Goal: Information Seeking & Learning: Learn about a topic

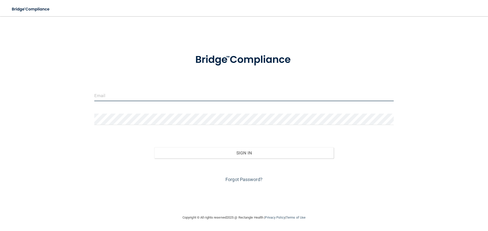
click at [103, 98] on input "email" at bounding box center [243, 95] width 299 height 11
type input "[EMAIL_ADDRESS][DOMAIN_NAME]"
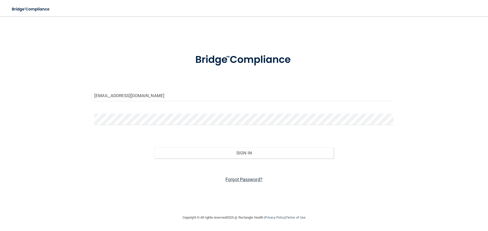
click at [244, 181] on link "Forgot Password?" at bounding box center [243, 179] width 37 height 5
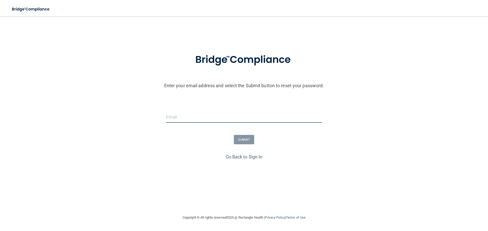
click at [189, 119] on input "email" at bounding box center [244, 117] width 156 height 11
type input "[EMAIL_ADDRESS][DOMAIN_NAME]"
click at [240, 139] on button "SUBMIT" at bounding box center [244, 139] width 21 height 9
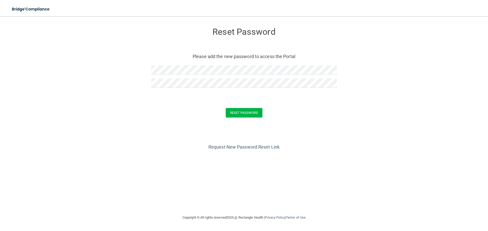
click at [249, 119] on form "Reset Password Please add the new password to access the Portal Reset Password …" at bounding box center [244, 73] width 468 height 105
click at [249, 114] on button "Reset Password" at bounding box center [244, 112] width 37 height 9
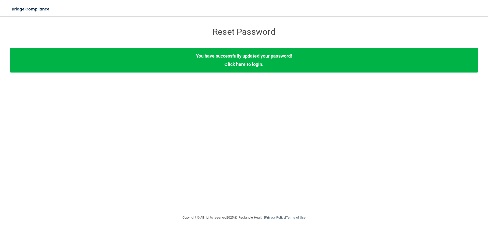
click at [251, 61] on div "You have successfully updated your password! Click here to login ." at bounding box center [244, 60] width 468 height 24
click at [252, 64] on link "Click here to login" at bounding box center [243, 64] width 38 height 5
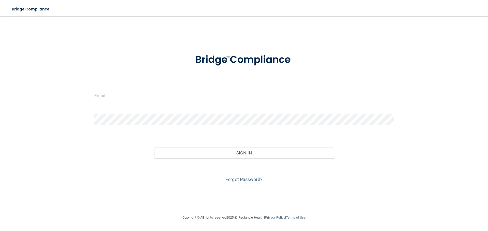
click at [128, 99] on input "email" at bounding box center [243, 95] width 299 height 11
drag, startPoint x: 104, startPoint y: 94, endPoint x: 108, endPoint y: 96, distance: 3.8
click at [104, 94] on input "email" at bounding box center [243, 95] width 299 height 11
type input "[EMAIL_ADDRESS][DOMAIN_NAME]"
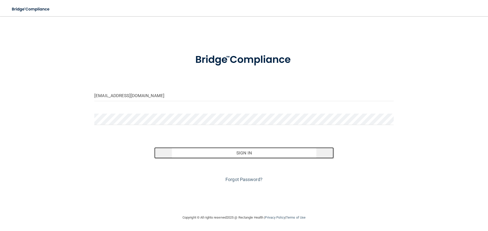
click at [253, 153] on button "Sign In" at bounding box center [244, 153] width 180 height 11
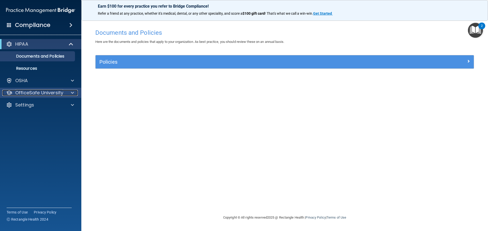
click at [38, 92] on p "OfficeSafe University" at bounding box center [39, 93] width 48 height 6
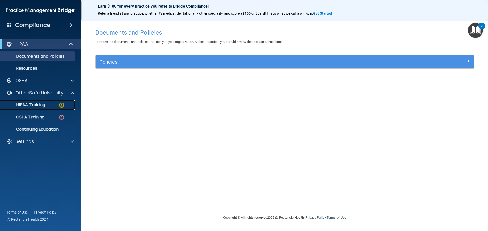
click at [38, 104] on p "HIPAA Training" at bounding box center [24, 105] width 42 height 5
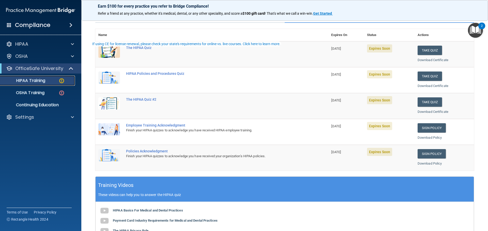
scroll to position [151, 0]
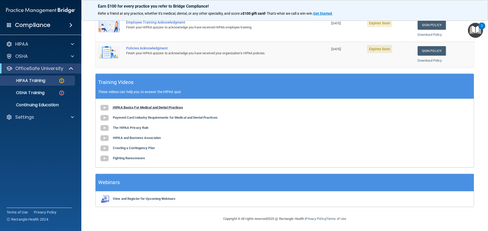
click at [134, 109] on b "HIPAA Basics For Medical and Dental Practices" at bounding box center [148, 108] width 70 height 4
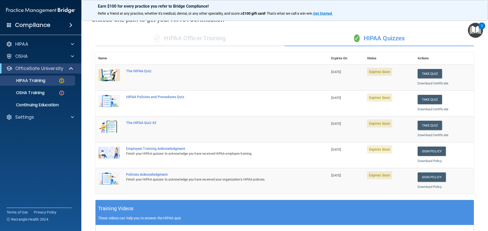
scroll to position [24, 0]
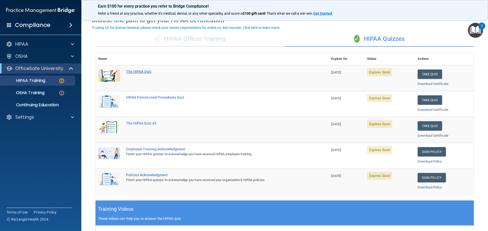
click at [133, 71] on div "The HIPAA Quiz" at bounding box center [214, 72] width 177 height 4
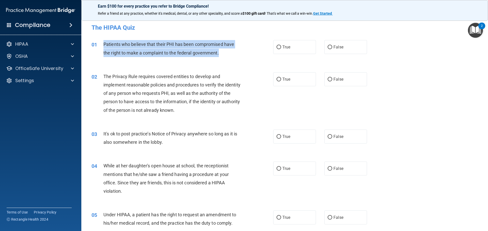
drag, startPoint x: 104, startPoint y: 43, endPoint x: 233, endPoint y: 51, distance: 129.3
click at [233, 51] on div "Patients who believe that their PHI has been compromised have the right to make…" at bounding box center [174, 48] width 142 height 17
click at [279, 47] on input "True" at bounding box center [278, 47] width 5 height 4
radio input "true"
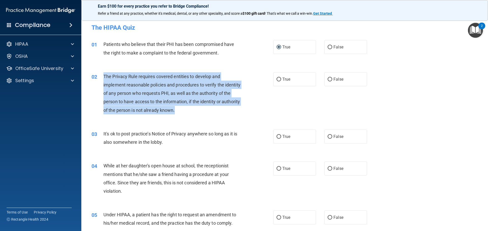
drag, startPoint x: 103, startPoint y: 76, endPoint x: 199, endPoint y: 111, distance: 101.6
click at [199, 111] on div "The Privacy Rule requires covered entities to develop and implement reasonable …" at bounding box center [174, 93] width 142 height 42
copy span "The Privacy Rule requires covered entities to develop and implement reasonable …"
click at [277, 80] on input "True" at bounding box center [278, 80] width 5 height 4
radio input "true"
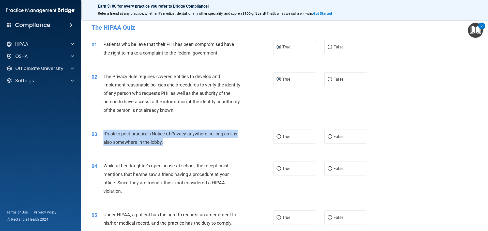
drag, startPoint x: 105, startPoint y: 132, endPoint x: 183, endPoint y: 142, distance: 78.7
click at [183, 142] on div "03 It's ok to post practice’s Notice of Privacy anywhere so long as it is also …" at bounding box center [182, 139] width 197 height 19
copy div "It's ok to post practice’s Notice of Privacy anywhere so long as it is also som…"
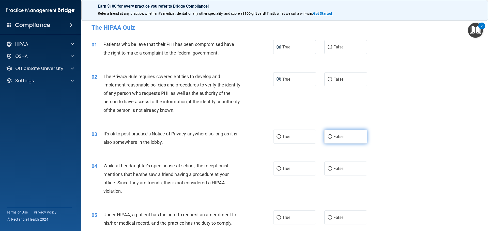
click at [334, 137] on span "False" at bounding box center [338, 136] width 10 height 5
click at [332, 137] on input "False" at bounding box center [330, 137] width 5 height 4
radio input "true"
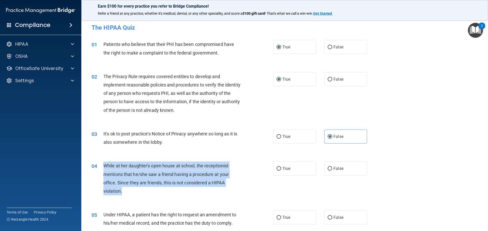
drag, startPoint x: 123, startPoint y: 192, endPoint x: 101, endPoint y: 165, distance: 34.5
click at [101, 165] on div "04 While at her daughter's open house at school, the receptionist mentions that…" at bounding box center [182, 180] width 197 height 36
copy div "While at her daughter's open house at school, the receptionist mentions that he…"
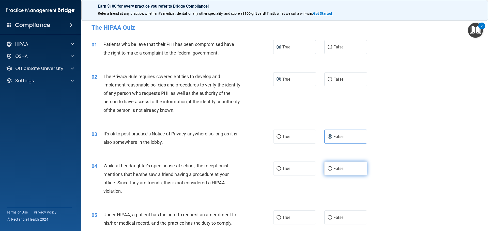
drag, startPoint x: 345, startPoint y: 174, endPoint x: 323, endPoint y: 175, distance: 22.6
click at [345, 174] on label "False" at bounding box center [345, 169] width 43 height 14
click at [332, 171] on input "False" at bounding box center [330, 169] width 5 height 4
radio input "true"
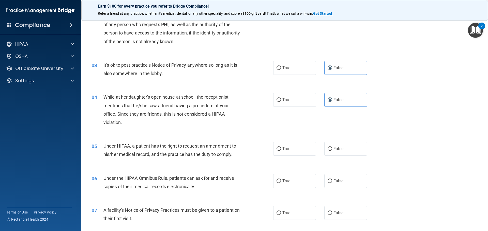
scroll to position [102, 0]
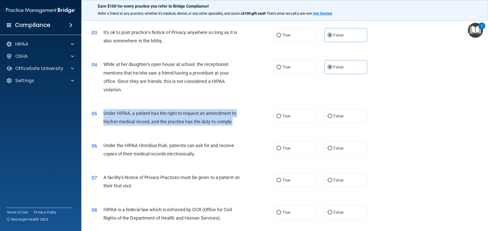
drag, startPoint x: 102, startPoint y: 112, endPoint x: 235, endPoint y: 127, distance: 133.7
click at [235, 127] on div "05 Under HIPAA, a patient has the right to request an amendment to his/her medi…" at bounding box center [182, 118] width 197 height 19
copy div "Under HIPAA, a patient has the right to request an amendment to his/her medical…"
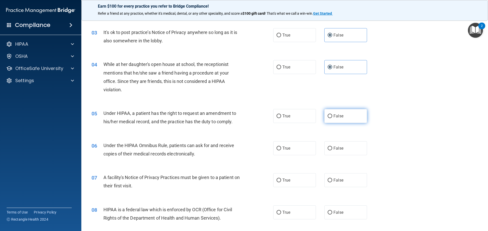
click at [346, 117] on label "False" at bounding box center [345, 116] width 43 height 14
click at [332, 117] on input "False" at bounding box center [330, 117] width 5 height 4
radio input "true"
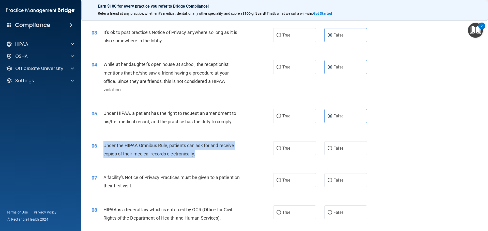
drag, startPoint x: 106, startPoint y: 145, endPoint x: 198, endPoint y: 152, distance: 91.8
click at [198, 152] on div "06 Under the HIPAA Omnibus Rule, patients can ask for and receive copies of the…" at bounding box center [182, 151] width 197 height 19
copy div "Under the HIPAA Omnibus Rule, patients can ask for and receive copies of their …"
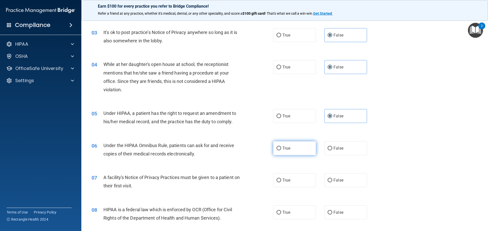
click at [284, 149] on span "True" at bounding box center [286, 148] width 8 height 5
click at [281, 149] on input "True" at bounding box center [278, 149] width 5 height 4
radio input "true"
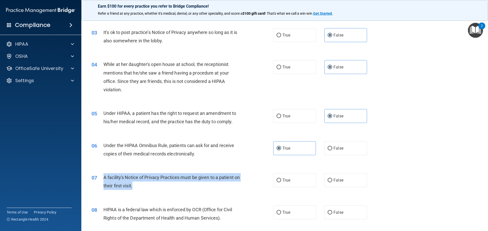
drag, startPoint x: 143, startPoint y: 186, endPoint x: 97, endPoint y: 177, distance: 46.4
click at [97, 177] on div "07 A facility's Notice of Privacy Practices must be given to a patient on their…" at bounding box center [182, 183] width 197 height 19
copy div "A facility's Notice of Privacy Practices must be given to a patient on their fi…"
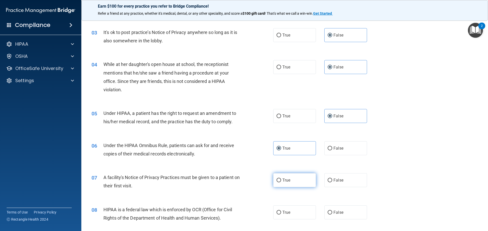
click at [282, 180] on span "True" at bounding box center [286, 180] width 8 height 5
click at [281, 180] on input "True" at bounding box center [278, 181] width 5 height 4
radio input "true"
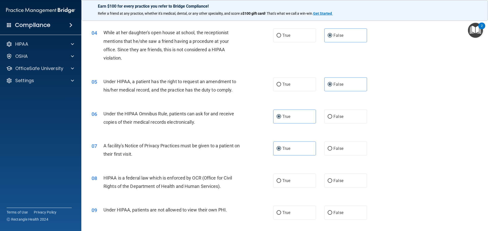
scroll to position [178, 0]
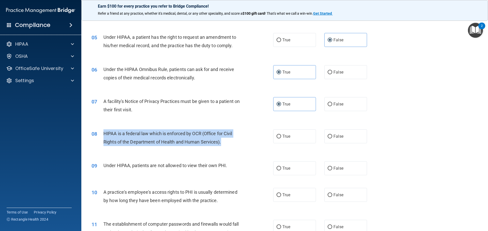
drag, startPoint x: 223, startPoint y: 144, endPoint x: 104, endPoint y: 131, distance: 119.3
click at [104, 131] on div "HIPAA is a federal law which is enforced by OCR (Office for Civil Rights of the…" at bounding box center [174, 138] width 142 height 17
copy span "HIPAA is a federal law which is enforced by OCR (Office for Civil Rights of the…"
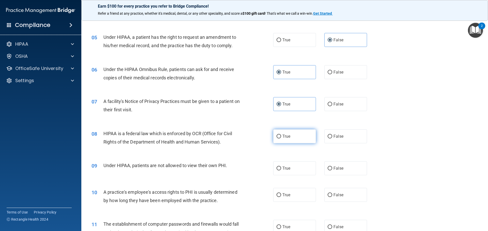
click at [282, 140] on label "True" at bounding box center [294, 137] width 43 height 14
click at [281, 139] on input "True" at bounding box center [278, 137] width 5 height 4
radio input "true"
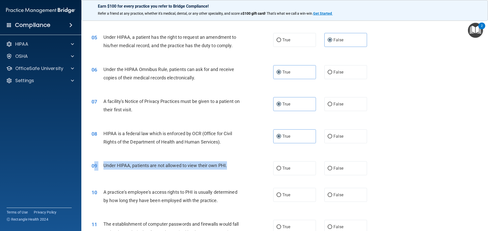
drag, startPoint x: 231, startPoint y: 166, endPoint x: 95, endPoint y: 166, distance: 136.2
click at [95, 166] on div "09 Under HIPAA, patients are not allowed to view their own PHI." at bounding box center [182, 167] width 197 height 11
click at [114, 170] on div "Under HIPAA, patients are not allowed to view their own PHI." at bounding box center [174, 166] width 142 height 8
click at [113, 176] on div "09 Under HIPAA, patients are not allowed to view their own PHI. True False" at bounding box center [285, 168] width 394 height 27
drag, startPoint x: 102, startPoint y: 165, endPoint x: 229, endPoint y: 164, distance: 126.5
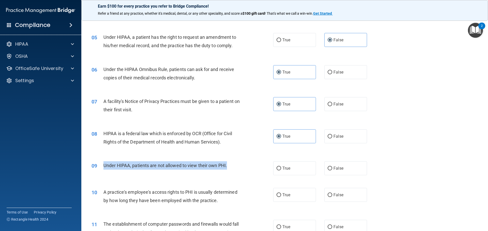
click at [229, 164] on div "09 Under HIPAA, patients are not allowed to view their own PHI." at bounding box center [182, 167] width 197 height 11
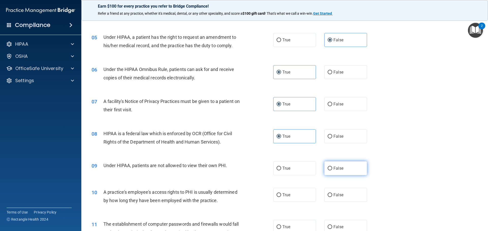
click at [348, 169] on label "False" at bounding box center [345, 169] width 43 height 14
click at [332, 169] on input "False" at bounding box center [330, 169] width 5 height 4
radio input "true"
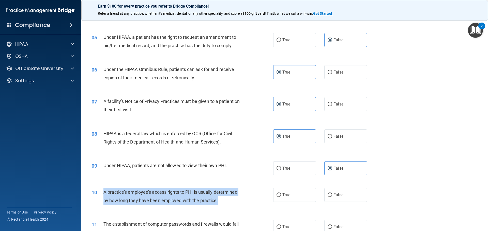
drag, startPoint x: 220, startPoint y: 201, endPoint x: 104, endPoint y: 193, distance: 115.9
click at [104, 193] on div "A practice's employee's access rights to PHI is usually determined by how long …" at bounding box center [174, 196] width 142 height 17
copy span "A practice's employee's access rights to PHI is usually determined by how long …"
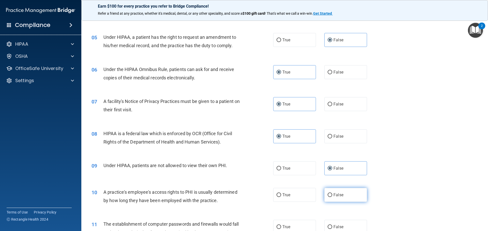
click at [333, 193] on span "False" at bounding box center [338, 195] width 10 height 5
click at [332, 194] on input "False" at bounding box center [330, 196] width 5 height 4
radio input "true"
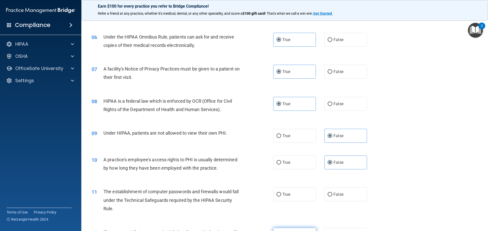
scroll to position [279, 0]
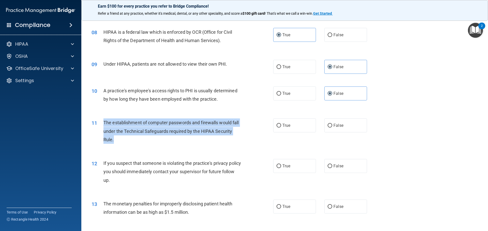
drag, startPoint x: 111, startPoint y: 140, endPoint x: 97, endPoint y: 121, distance: 23.6
click at [97, 121] on div "11 The establishment of computer passwords and firewalls would fall under the T…" at bounding box center [182, 133] width 197 height 28
copy div "The establishment of computer passwords and firewalls would fall under the Tech…"
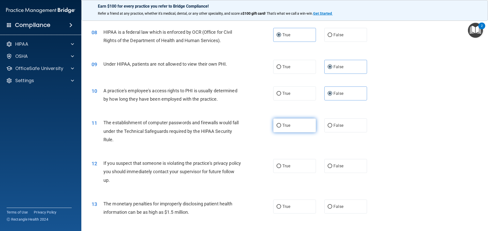
click at [280, 123] on label "True" at bounding box center [294, 126] width 43 height 14
click at [280, 124] on input "True" at bounding box center [278, 126] width 5 height 4
radio input "true"
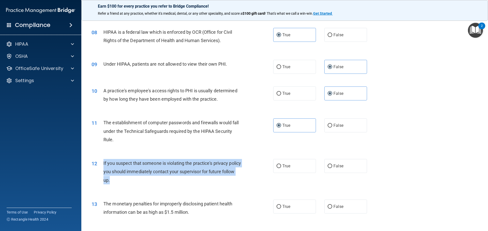
drag, startPoint x: 125, startPoint y: 180, endPoint x: 100, endPoint y: 163, distance: 30.6
click at [100, 163] on div "12 If you suspect that someone is violating the practice's privacy policy you s…" at bounding box center [182, 173] width 197 height 28
copy div "If you suspect that someone is violating the practice's privacy policy you shou…"
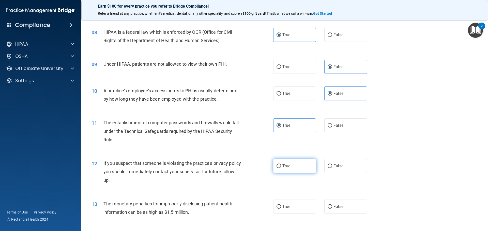
click at [283, 168] on span "True" at bounding box center [286, 166] width 8 height 5
click at [281, 168] on input "True" at bounding box center [278, 167] width 5 height 4
radio input "true"
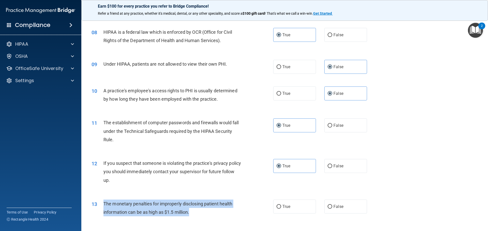
drag, startPoint x: 193, startPoint y: 213, endPoint x: 104, endPoint y: 205, distance: 89.3
click at [104, 205] on div "The monetary penalties for improperly disclosing patient health information can…" at bounding box center [174, 208] width 142 height 17
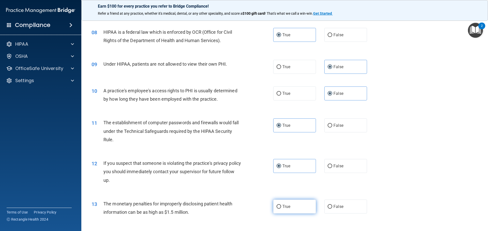
drag, startPoint x: 285, startPoint y: 208, endPoint x: 280, endPoint y: 208, distance: 4.3
click at [285, 208] on span "True" at bounding box center [286, 207] width 8 height 5
click at [281, 208] on input "True" at bounding box center [278, 207] width 5 height 4
radio input "true"
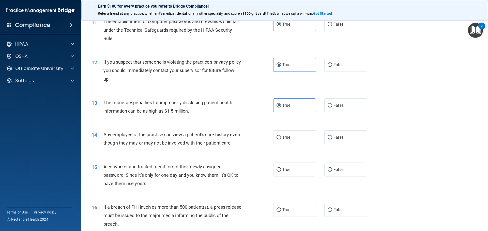
scroll to position [381, 0]
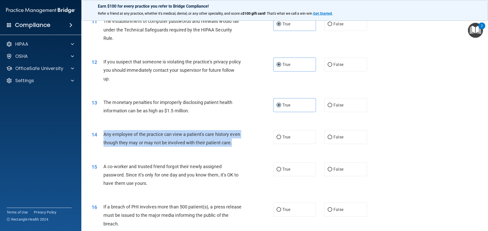
drag, startPoint x: 117, startPoint y: 153, endPoint x: 105, endPoint y: 133, distance: 23.9
click at [105, 133] on div "Any employee of the practice can view a patient's care history even though they…" at bounding box center [174, 138] width 142 height 17
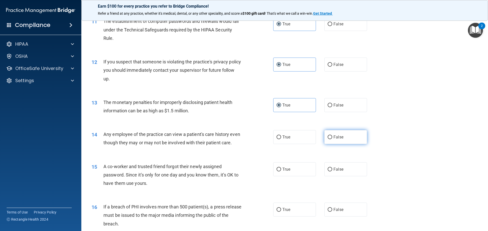
click at [330, 140] on label "False" at bounding box center [345, 137] width 43 height 14
click at [330, 139] on input "False" at bounding box center [330, 138] width 5 height 4
radio input "true"
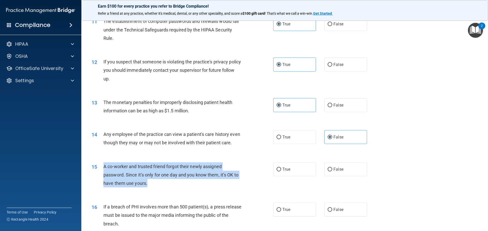
drag, startPoint x: 145, startPoint y: 193, endPoint x: 100, endPoint y: 172, distance: 48.9
click at [100, 172] on div "15 A co-worker and trusted friend forgot their newly assigned password. Since i…" at bounding box center [182, 177] width 197 height 28
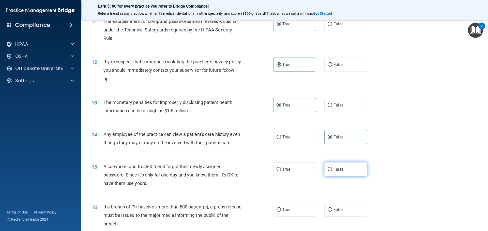
click at [330, 177] on label "False" at bounding box center [345, 170] width 43 height 14
click at [330, 172] on input "False" at bounding box center [330, 170] width 5 height 4
radio input "true"
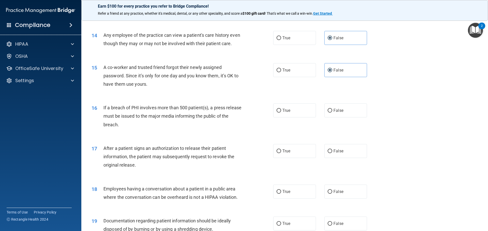
scroll to position [483, 0]
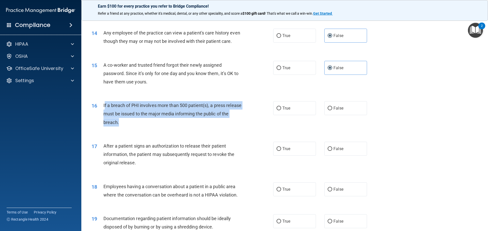
drag, startPoint x: 129, startPoint y: 133, endPoint x: 104, endPoint y: 110, distance: 34.0
click at [104, 110] on div "If a breach of PHI involves more than 500 patient(s), a press release must be i…" at bounding box center [174, 113] width 142 height 25
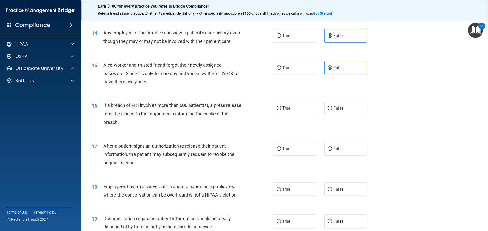
drag, startPoint x: 280, startPoint y: 118, endPoint x: 270, endPoint y: 120, distance: 10.1
click at [280, 115] on label "True" at bounding box center [294, 108] width 43 height 14
click at [280, 111] on input "True" at bounding box center [278, 109] width 5 height 4
radio input "true"
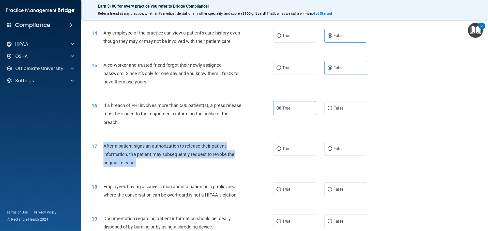
drag, startPoint x: 143, startPoint y: 171, endPoint x: 102, endPoint y: 151, distance: 45.3
click at [102, 151] on div "17 After a patient signs an authorization to release their patient information,…" at bounding box center [182, 156] width 197 height 28
click at [278, 151] on input "True" at bounding box center [278, 149] width 5 height 4
radio input "true"
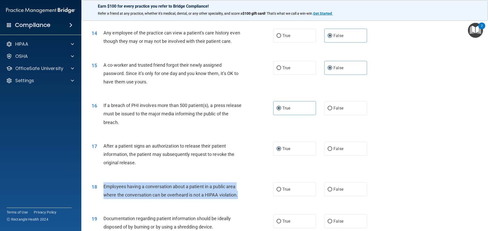
drag, startPoint x: 214, startPoint y: 203, endPoint x: 100, endPoint y: 195, distance: 113.6
click at [100, 195] on div "18 Employees having a conversation about a patient in a public area where the c…" at bounding box center [182, 192] width 197 height 19
click at [328, 192] on input "False" at bounding box center [330, 190] width 5 height 4
radio input "true"
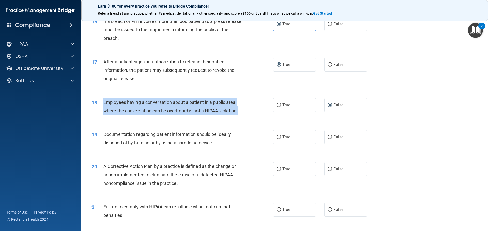
scroll to position [584, 0]
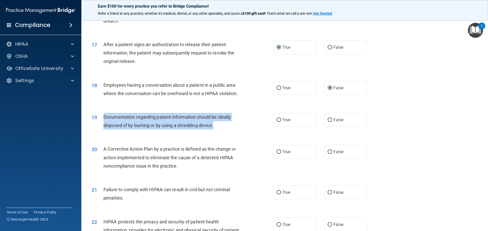
drag, startPoint x: 218, startPoint y: 137, endPoint x: 99, endPoint y: 124, distance: 119.8
click at [99, 124] on div "19 Documentation regarding patient information should be ideally disposed of by…" at bounding box center [182, 122] width 197 height 19
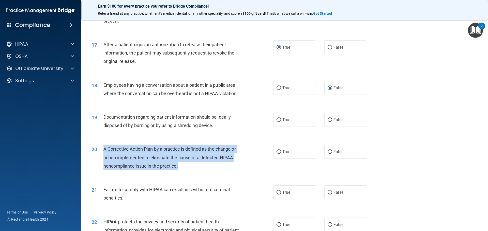
drag, startPoint x: 105, startPoint y: 157, endPoint x: 178, endPoint y: 177, distance: 76.2
click at [178, 169] on span "A Corrective Action Plan by a practice is defined as the change or action imple…" at bounding box center [169, 158] width 132 height 22
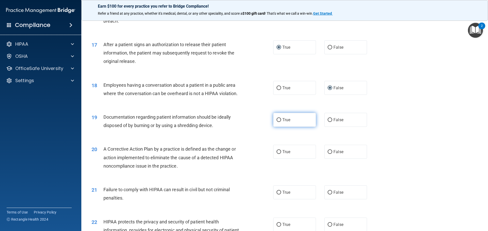
click at [280, 127] on label "True" at bounding box center [294, 120] width 43 height 14
click at [280, 122] on input "True" at bounding box center [278, 120] width 5 height 4
radio input "true"
drag, startPoint x: 288, startPoint y: 161, endPoint x: 273, endPoint y: 168, distance: 16.2
click at [288, 154] on span "True" at bounding box center [286, 152] width 8 height 5
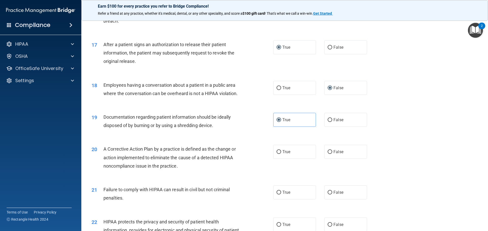
click at [281, 154] on input "True" at bounding box center [278, 152] width 5 height 4
radio input "true"
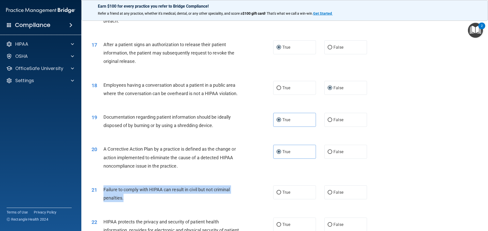
drag, startPoint x: 125, startPoint y: 208, endPoint x: 104, endPoint y: 199, distance: 22.9
click at [104, 199] on div "Failure to comply with HIPAA can result in civil but not criminal penalties." at bounding box center [174, 194] width 142 height 17
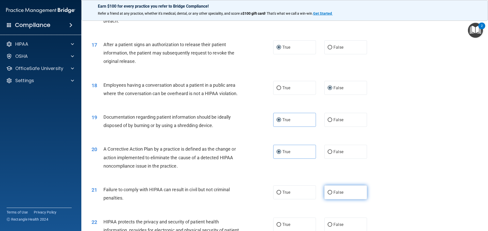
click at [343, 200] on label "False" at bounding box center [345, 193] width 43 height 14
click at [332, 195] on input "False" at bounding box center [330, 193] width 5 height 4
radio input "true"
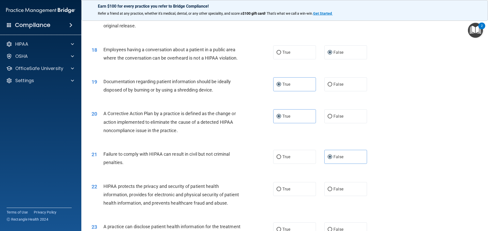
scroll to position [686, 0]
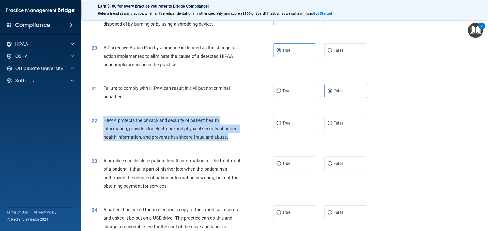
drag, startPoint x: 123, startPoint y: 155, endPoint x: 102, endPoint y: 128, distance: 33.8
click at [102, 128] on div "22 HIPAA protects the privacy and security of patient health information, provi…" at bounding box center [182, 130] width 197 height 28
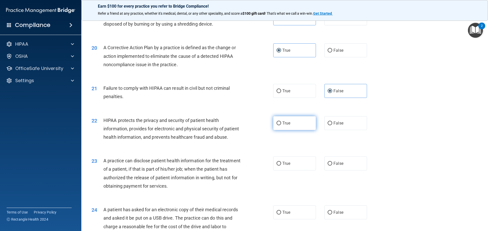
click at [294, 130] on label "True" at bounding box center [294, 123] width 43 height 14
click at [281, 126] on input "True" at bounding box center [278, 124] width 5 height 4
radio input "true"
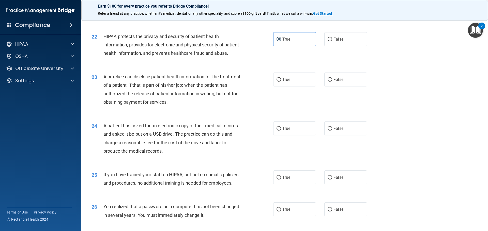
scroll to position [788, 0]
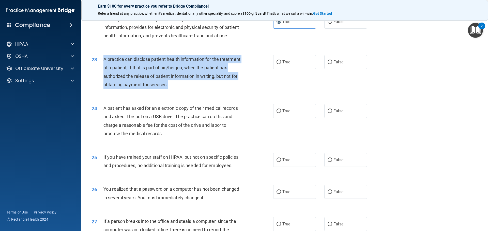
drag, startPoint x: 103, startPoint y: 74, endPoint x: 197, endPoint y: 101, distance: 97.7
click at [197, 91] on div "23 A practice can disclose patient health information for the treatment of a pa…" at bounding box center [182, 73] width 197 height 36
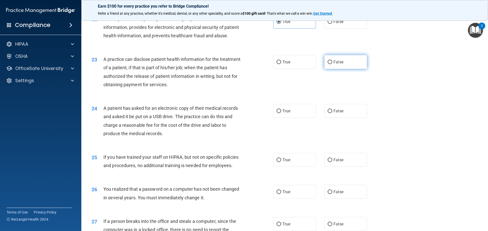
click at [333, 65] on span "False" at bounding box center [338, 62] width 10 height 5
click at [332, 64] on input "False" at bounding box center [330, 62] width 5 height 4
radio input "true"
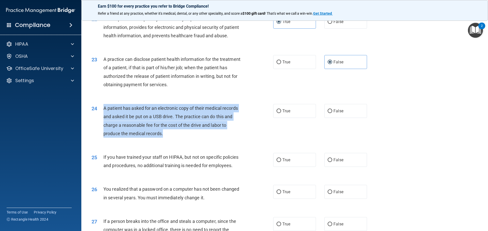
drag, startPoint x: 163, startPoint y: 151, endPoint x: 98, endPoint y: 122, distance: 71.6
click at [98, 122] on div "24 A patient has asked for an electronic copy of their medical records and aske…" at bounding box center [182, 122] width 197 height 36
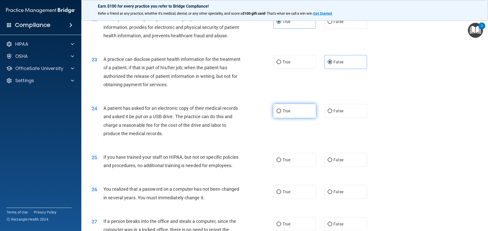
click at [295, 118] on label "True" at bounding box center [294, 111] width 43 height 14
click at [281, 113] on input "True" at bounding box center [278, 112] width 5 height 4
radio input "true"
click at [232, 168] on span "If you have trained your staff on HIPAA, but not on specific policies and proce…" at bounding box center [170, 162] width 135 height 14
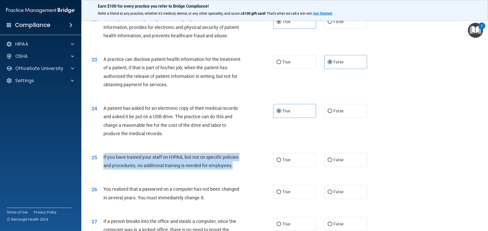
drag, startPoint x: 234, startPoint y: 183, endPoint x: 101, endPoint y: 176, distance: 133.6
click at [101, 173] on div "25 If you have trained your staff on HIPAA, but not on specific policies and pr…" at bounding box center [182, 162] width 197 height 19
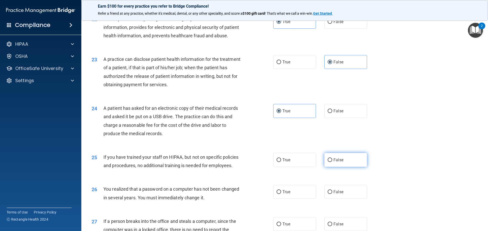
click at [337, 163] on span "False" at bounding box center [338, 160] width 10 height 5
click at [332, 162] on input "False" at bounding box center [330, 161] width 5 height 4
radio input "true"
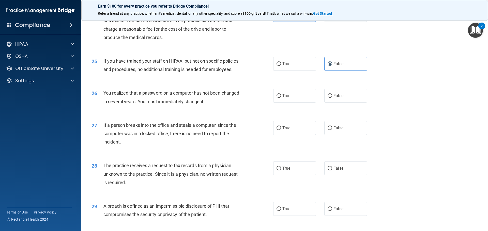
scroll to position [889, 0]
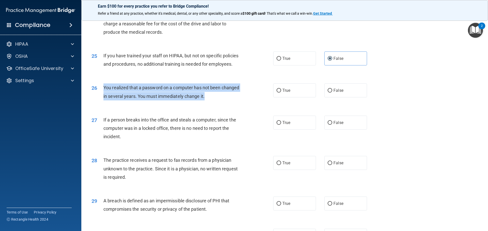
drag, startPoint x: 209, startPoint y: 113, endPoint x: 98, endPoint y: 104, distance: 111.5
click at [98, 103] on div "26 You realized that a password on a computer has not been changed in several y…" at bounding box center [182, 93] width 197 height 19
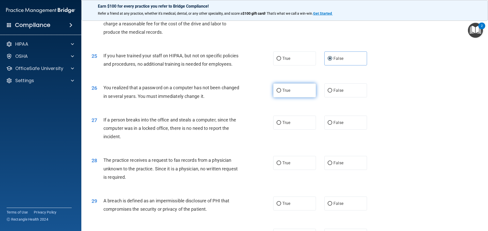
click at [310, 98] on label "True" at bounding box center [294, 91] width 43 height 14
click at [281, 93] on input "True" at bounding box center [278, 91] width 5 height 4
radio input "true"
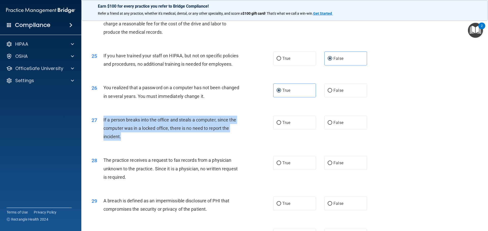
drag, startPoint x: 123, startPoint y: 154, endPoint x: 104, endPoint y: 133, distance: 28.6
click at [104, 133] on div "If a person breaks into the office and steals a computer, since the computer wa…" at bounding box center [174, 128] width 142 height 25
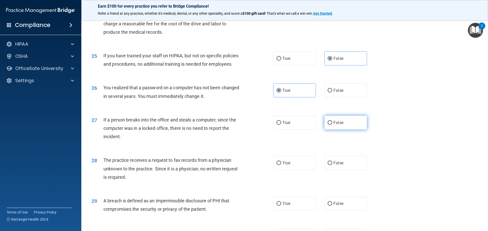
drag, startPoint x: 332, startPoint y: 140, endPoint x: 328, endPoint y: 141, distance: 4.3
click at [328, 125] on input "False" at bounding box center [330, 123] width 5 height 4
radio input "true"
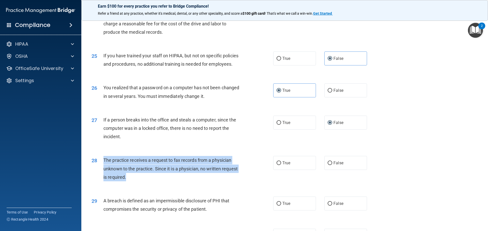
drag, startPoint x: 128, startPoint y: 194, endPoint x: 101, endPoint y: 175, distance: 32.5
click at [101, 175] on div "28 The practice receives a request to fax records from a physician unknown to t…" at bounding box center [182, 170] width 197 height 28
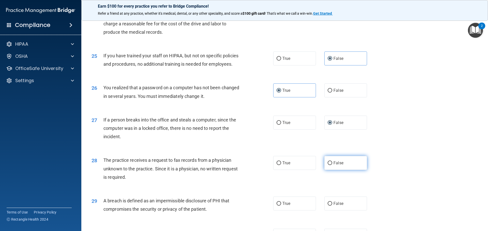
click at [326, 170] on label "False" at bounding box center [345, 163] width 43 height 14
click at [328, 165] on input "False" at bounding box center [330, 164] width 5 height 4
radio input "true"
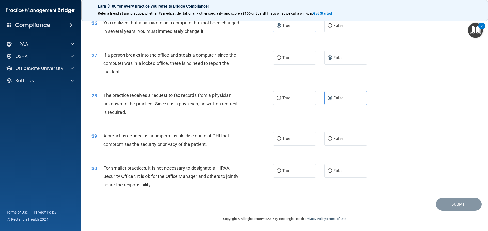
scroll to position [966, 0]
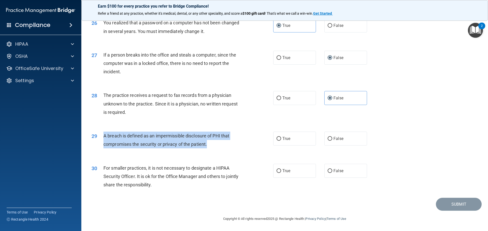
drag, startPoint x: 209, startPoint y: 151, endPoint x: 97, endPoint y: 143, distance: 112.9
click at [97, 143] on div "29 A breach is defined as an impermissible disclosure of PHI that compromises t…" at bounding box center [182, 141] width 197 height 19
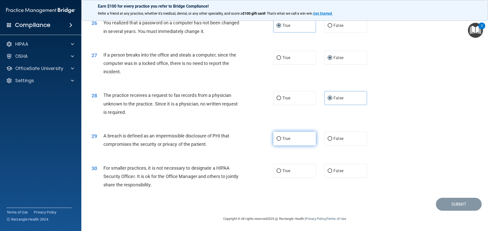
click at [300, 146] on label "True" at bounding box center [294, 139] width 43 height 14
click at [281, 141] on input "True" at bounding box center [278, 139] width 5 height 4
radio input "true"
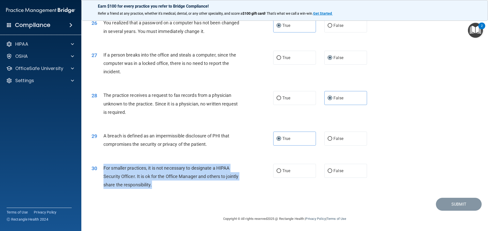
drag, startPoint x: 166, startPoint y: 191, endPoint x: 100, endPoint y: 172, distance: 68.7
click at [100, 172] on div "30 For smaller practices, it is not necessary to designate a HIPAA Security Off…" at bounding box center [182, 178] width 197 height 28
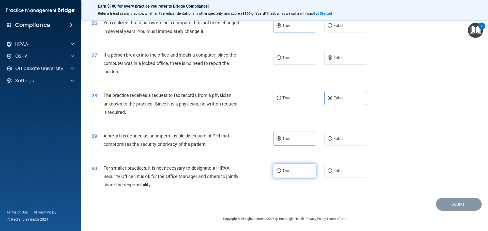
click at [280, 178] on label "True" at bounding box center [294, 171] width 43 height 14
click at [280, 173] on input "True" at bounding box center [278, 171] width 5 height 4
radio input "true"
click at [448, 211] on button "Submit" at bounding box center [459, 204] width 46 height 13
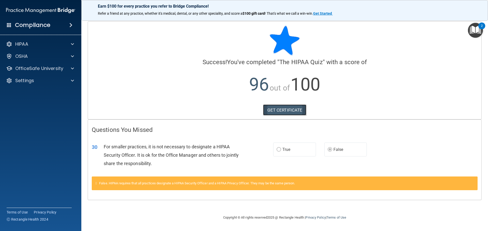
click at [289, 110] on link "GET CERTIFICATE" at bounding box center [284, 110] width 43 height 11
click at [36, 69] on p "OfficeSafe University" at bounding box center [39, 69] width 48 height 6
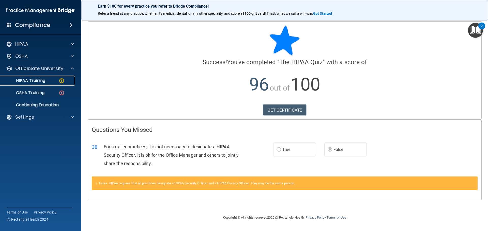
click at [34, 84] on link "HIPAA Training" at bounding box center [35, 81] width 80 height 10
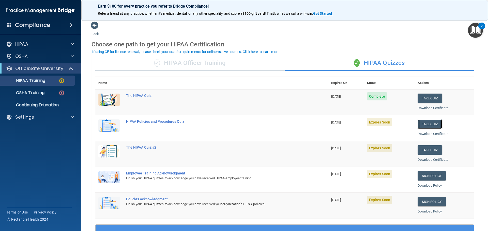
click at [418, 121] on button "Take Quiz" at bounding box center [429, 124] width 24 height 9
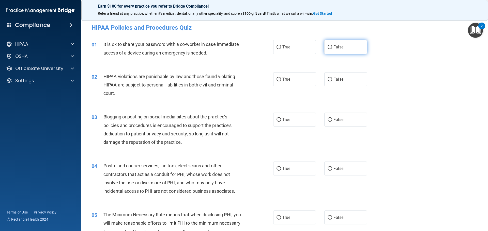
click at [330, 50] on label "False" at bounding box center [345, 47] width 43 height 14
click at [330, 49] on input "False" at bounding box center [330, 47] width 5 height 4
radio input "true"
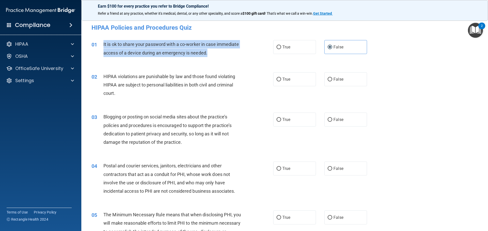
drag, startPoint x: 199, startPoint y: 53, endPoint x: 101, endPoint y: 43, distance: 98.5
click at [101, 43] on div "01 It is ok to share your password with a co-worker in case immediate access of…" at bounding box center [182, 49] width 197 height 19
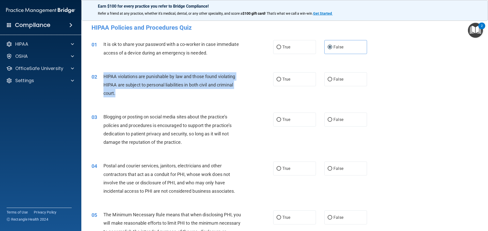
drag, startPoint x: 116, startPoint y: 95, endPoint x: 97, endPoint y: 74, distance: 28.4
click at [97, 74] on div "02 HIPAA violations are punishable by law and those found violating HIPAA are s…" at bounding box center [182, 86] width 197 height 28
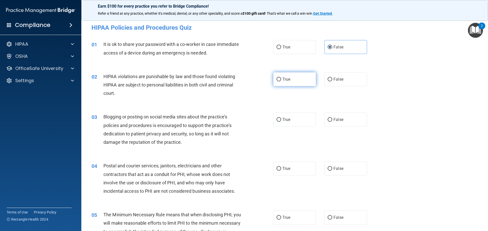
click at [282, 80] on span "True" at bounding box center [286, 79] width 8 height 5
click at [281, 80] on input "True" at bounding box center [278, 80] width 5 height 4
radio input "true"
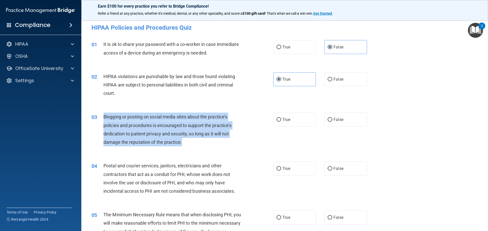
drag, startPoint x: 176, startPoint y: 143, endPoint x: 102, endPoint y: 114, distance: 79.4
click at [102, 114] on div "03 Blogging or posting on social media sites about the practice’s policies and …" at bounding box center [182, 131] width 197 height 36
click at [328, 118] on input "False" at bounding box center [330, 120] width 5 height 4
radio input "true"
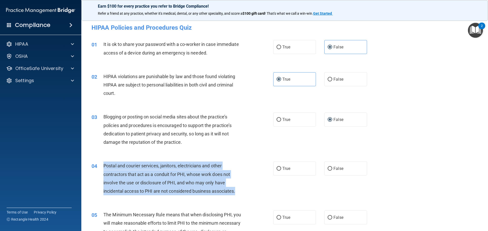
drag, startPoint x: 103, startPoint y: 165, endPoint x: 237, endPoint y: 193, distance: 136.8
click at [237, 193] on div "04 Postal and courier services, janitors, electricians and other contractors th…" at bounding box center [182, 180] width 197 height 36
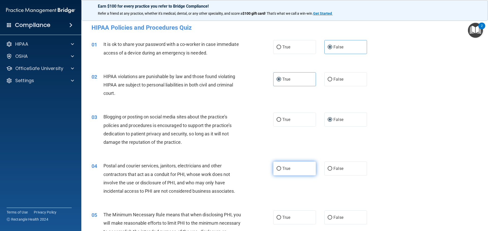
click at [282, 168] on span "True" at bounding box center [286, 168] width 8 height 5
click at [281, 168] on input "True" at bounding box center [278, 169] width 5 height 4
radio input "true"
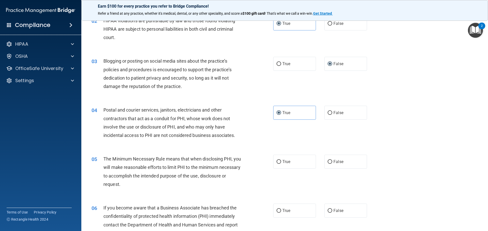
scroll to position [127, 0]
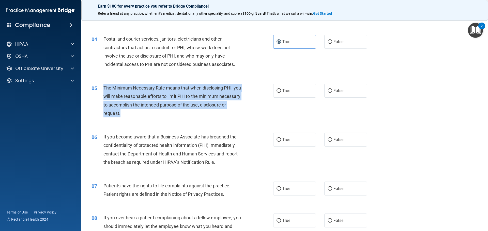
drag, startPoint x: 148, startPoint y: 114, endPoint x: 98, endPoint y: 90, distance: 55.2
click at [98, 90] on div "05 The Minimum Necessary Rule means that when disclosing PHI, you will make rea…" at bounding box center [182, 102] width 197 height 36
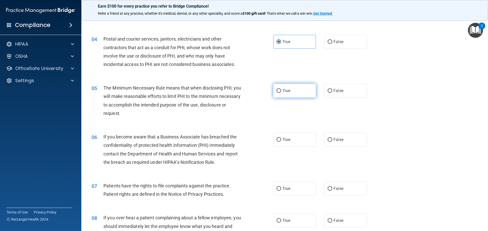
click at [290, 92] on label "True" at bounding box center [294, 91] width 43 height 14
click at [281, 92] on input "True" at bounding box center [278, 91] width 5 height 4
radio input "true"
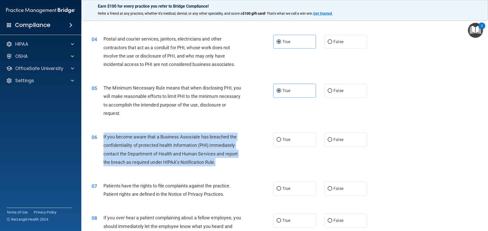
drag, startPoint x: 102, startPoint y: 137, endPoint x: 229, endPoint y: 165, distance: 129.7
click at [229, 165] on div "06 If you become aware that a Business Associate has breached the confidentiali…" at bounding box center [182, 151] width 197 height 36
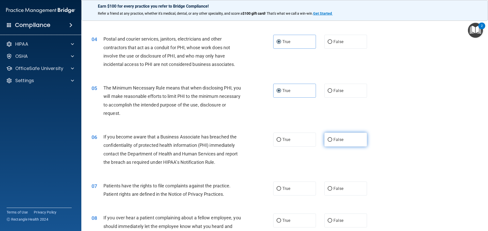
click at [346, 138] on label "False" at bounding box center [345, 140] width 43 height 14
click at [332, 138] on input "False" at bounding box center [330, 140] width 5 height 4
radio input "true"
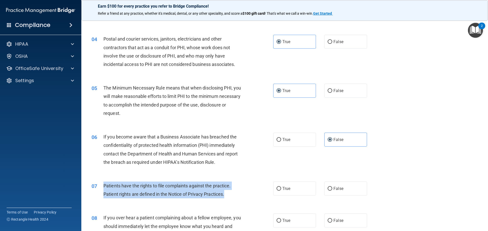
drag, startPoint x: 231, startPoint y: 196, endPoint x: 100, endPoint y: 188, distance: 131.1
click at [100, 188] on div "07 Patients have the rights to file complaints against the practice. Patient ri…" at bounding box center [182, 191] width 197 height 19
click at [278, 187] on input "True" at bounding box center [278, 189] width 5 height 4
radio input "true"
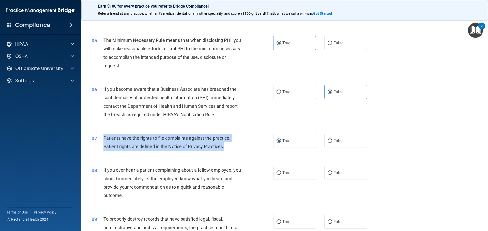
scroll to position [229, 0]
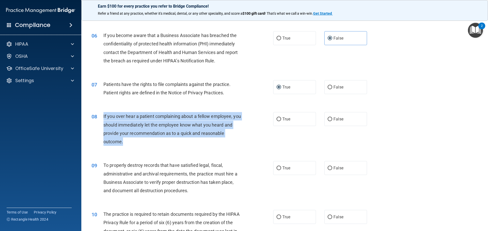
drag, startPoint x: 103, startPoint y: 116, endPoint x: 135, endPoint y: 140, distance: 39.7
click at [135, 140] on div "If you over hear a patient complaining about a fellow employee, you should imme…" at bounding box center [174, 129] width 142 height 34
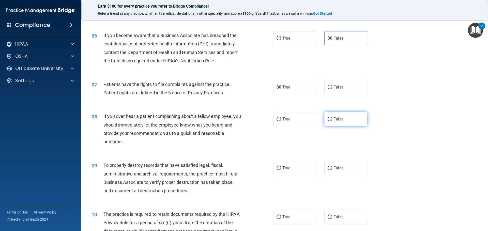
click at [339, 122] on label "False" at bounding box center [345, 119] width 43 height 14
click at [332, 121] on input "False" at bounding box center [330, 120] width 5 height 4
radio input "true"
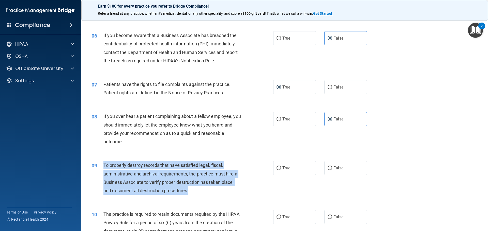
drag, startPoint x: 104, startPoint y: 166, endPoint x: 197, endPoint y: 190, distance: 95.9
click at [197, 190] on div "To properly destroy records that have satisfied legal, fiscal, administrative a…" at bounding box center [174, 178] width 142 height 34
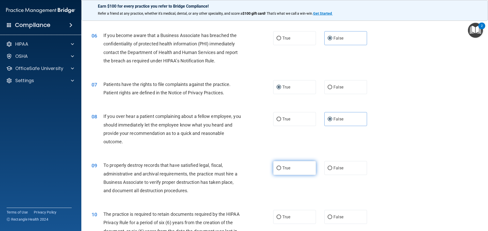
click at [312, 173] on label "True" at bounding box center [294, 168] width 43 height 14
click at [281, 170] on input "True" at bounding box center [278, 169] width 5 height 4
radio input "true"
click at [333, 167] on span "False" at bounding box center [338, 168] width 10 height 5
click at [332, 167] on input "False" at bounding box center [330, 169] width 5 height 4
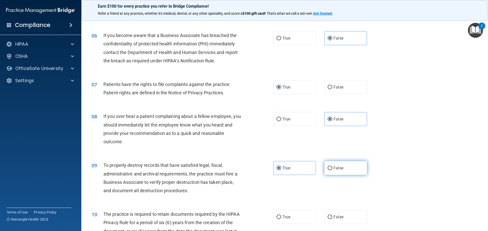
radio input "true"
radio input "false"
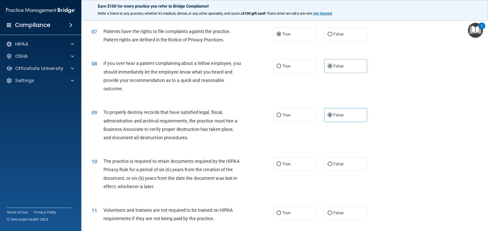
scroll to position [356, 0]
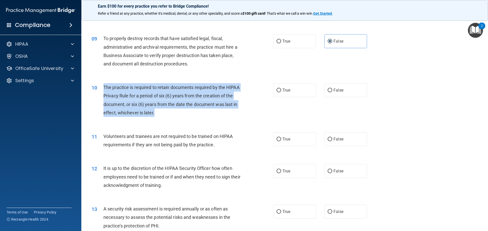
drag, startPoint x: 104, startPoint y: 87, endPoint x: 156, endPoint y: 113, distance: 58.5
click at [156, 113] on div "The practice is required to retain documents required by the HIPAA Privacy Rule…" at bounding box center [174, 100] width 142 height 34
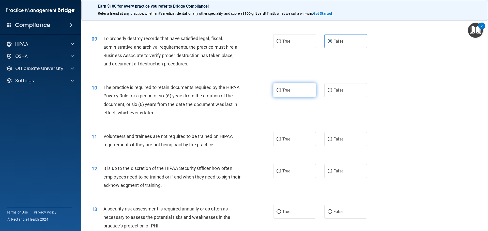
click at [277, 94] on label "True" at bounding box center [294, 90] width 43 height 14
click at [277, 92] on input "True" at bounding box center [278, 91] width 5 height 4
radio input "true"
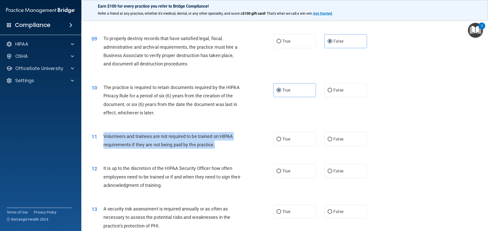
drag, startPoint x: 103, startPoint y: 135, endPoint x: 227, endPoint y: 147, distance: 123.8
click at [227, 147] on div "Volunteers and trainees are not required to be trained on HIPAA requirements if…" at bounding box center [174, 140] width 142 height 17
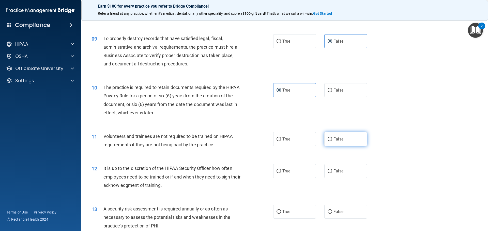
click at [333, 139] on span "False" at bounding box center [338, 139] width 10 height 5
click at [332, 139] on input "False" at bounding box center [330, 140] width 5 height 4
radio input "true"
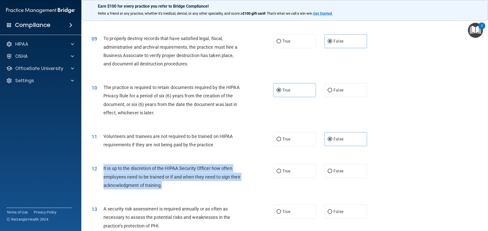
drag, startPoint x: 103, startPoint y: 168, endPoint x: 189, endPoint y: 188, distance: 87.5
click at [189, 188] on div "12 It is up to the discretion of the HIPAA Security Officer how often employees…" at bounding box center [182, 178] width 197 height 28
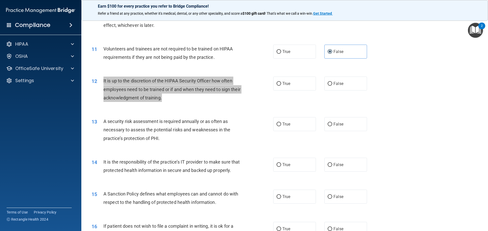
scroll to position [457, 0]
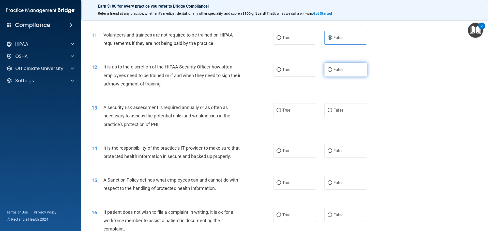
click at [340, 71] on span "False" at bounding box center [338, 69] width 10 height 5
click at [332, 71] on input "False" at bounding box center [330, 70] width 5 height 4
radio input "true"
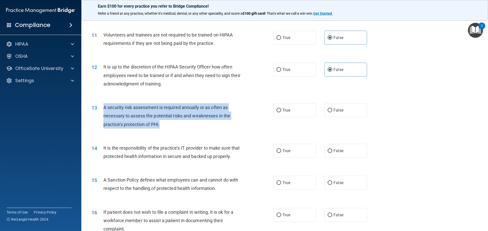
drag, startPoint x: 158, startPoint y: 125, endPoint x: 103, endPoint y: 106, distance: 58.5
click at [103, 106] on div "13 A security risk assessment is required annually or as often as necessary to …" at bounding box center [182, 117] width 197 height 28
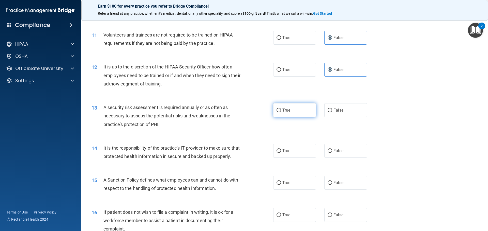
click at [295, 114] on label "True" at bounding box center [294, 110] width 43 height 14
click at [281, 113] on input "True" at bounding box center [278, 111] width 5 height 4
radio input "true"
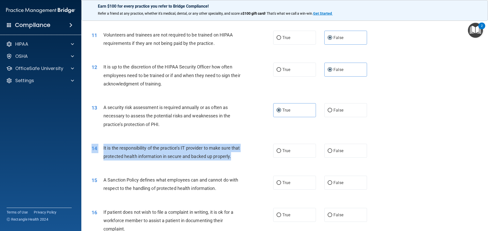
drag, startPoint x: 125, startPoint y: 167, endPoint x: 100, endPoint y: 142, distance: 35.8
click at [100, 142] on div "14 It is the responsibility of the practice’s IT provider to make sure that pro…" at bounding box center [285, 154] width 394 height 32
click at [104, 154] on span "It is the responsibility of the practice’s IT provider to make sure that protec…" at bounding box center [171, 153] width 136 height 14
drag, startPoint x: 105, startPoint y: 148, endPoint x: 125, endPoint y: 164, distance: 25.1
click at [125, 163] on div "14 It is the responsibility of the practice’s IT provider to make sure that pro…" at bounding box center [182, 153] width 197 height 19
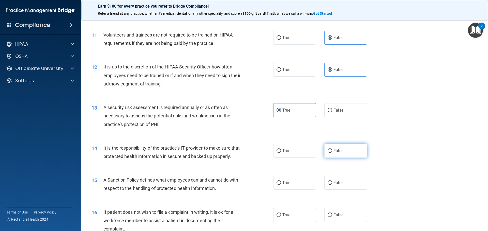
click at [341, 152] on label "False" at bounding box center [345, 151] width 43 height 14
click at [332, 152] on input "False" at bounding box center [330, 151] width 5 height 4
radio input "true"
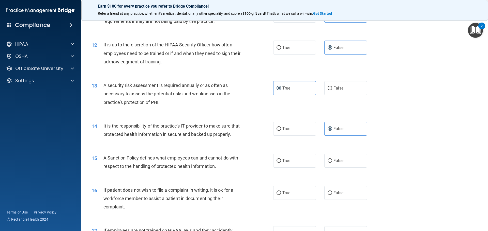
scroll to position [534, 0]
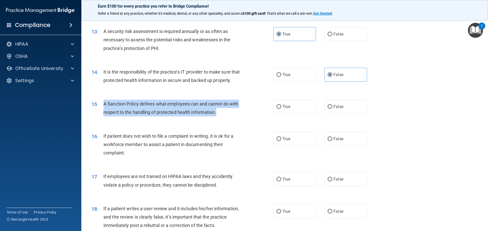
drag, startPoint x: 215, startPoint y: 121, endPoint x: 96, endPoint y: 110, distance: 119.4
click at [100, 110] on div "15 A Sanction Policy defines what employees can and cannot do with respect to t…" at bounding box center [182, 109] width 197 height 19
drag, startPoint x: 327, startPoint y: 117, endPoint x: 319, endPoint y: 118, distance: 7.8
click at [328, 109] on input "False" at bounding box center [330, 107] width 5 height 4
radio input "true"
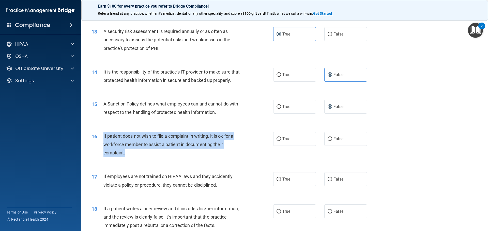
drag, startPoint x: 132, startPoint y: 160, endPoint x: 102, endPoint y: 143, distance: 34.4
click at [102, 143] on div "16 If patient does not wish to file a complaint in writing, it is ok for a work…" at bounding box center [182, 146] width 197 height 28
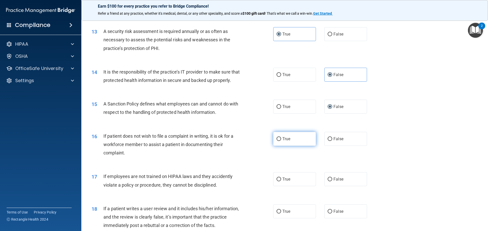
drag, startPoint x: 292, startPoint y: 152, endPoint x: 287, endPoint y: 154, distance: 5.7
click at [292, 146] on label "True" at bounding box center [294, 139] width 43 height 14
click at [281, 141] on input "True" at bounding box center [278, 139] width 5 height 4
radio input "true"
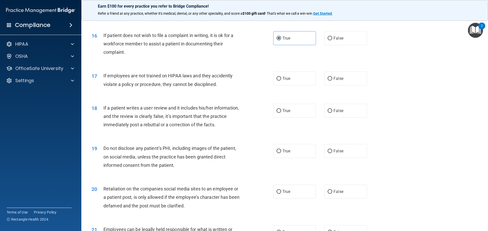
scroll to position [635, 0]
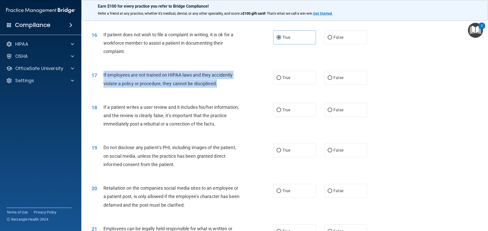
drag, startPoint x: 182, startPoint y: 97, endPoint x: 102, endPoint y: 82, distance: 81.4
click at [102, 82] on div "17 If employees are not trained on HIPAA laws and they accidently violate a pol…" at bounding box center [182, 80] width 197 height 19
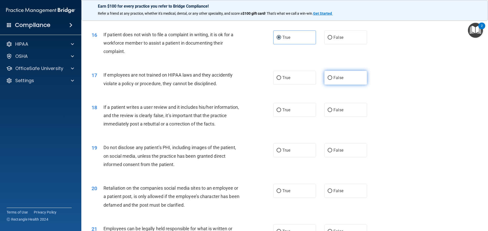
click at [337, 80] on span "False" at bounding box center [338, 77] width 10 height 5
click at [332, 80] on input "False" at bounding box center [330, 78] width 5 height 4
radio input "true"
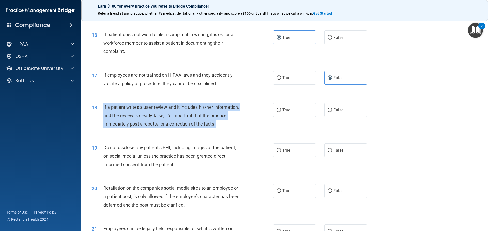
drag, startPoint x: 220, startPoint y: 133, endPoint x: 101, endPoint y: 116, distance: 119.6
click at [101, 116] on div "18 If a patient writes a user review and it includes his/her information, and t…" at bounding box center [182, 117] width 197 height 28
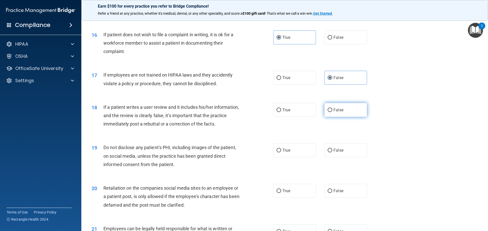
click at [334, 113] on span "False" at bounding box center [338, 110] width 10 height 5
click at [332, 112] on input "False" at bounding box center [330, 110] width 5 height 4
radio input "true"
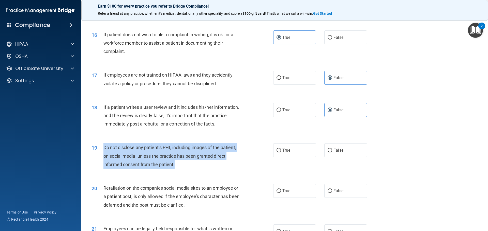
drag, startPoint x: 180, startPoint y: 174, endPoint x: 102, endPoint y: 155, distance: 80.3
click at [102, 155] on div "19 Do not disclose any patient’s PHI, including images of the patient, on socia…" at bounding box center [182, 158] width 197 height 28
click at [270, 163] on div "19 Do not disclose any patient’s PHI, including images of the patient, on socia…" at bounding box center [182, 158] width 197 height 28
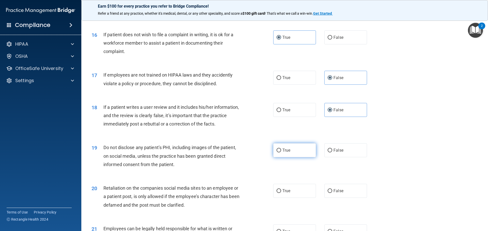
click at [278, 158] on label "True" at bounding box center [294, 151] width 43 height 14
click at [278, 153] on input "True" at bounding box center [278, 151] width 5 height 4
radio input "true"
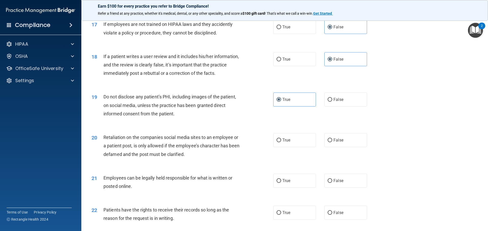
scroll to position [762, 0]
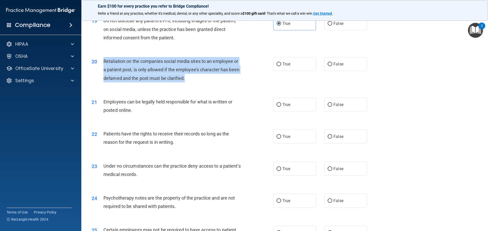
drag, startPoint x: 160, startPoint y: 86, endPoint x: 104, endPoint y: 67, distance: 58.5
click at [104, 67] on div "Retaliation on the companies social media sites to an employee or a patient pos…" at bounding box center [174, 69] width 142 height 25
click at [330, 66] on input "False" at bounding box center [330, 65] width 5 height 4
radio input "true"
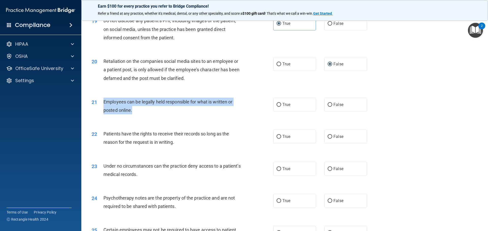
drag, startPoint x: 137, startPoint y: 120, endPoint x: 98, endPoint y: 108, distance: 40.9
click at [98, 108] on div "21 Employees can be legally held responsible for what is written or posted onli…" at bounding box center [182, 107] width 197 height 19
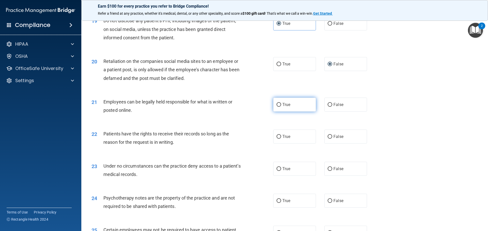
drag, startPoint x: 286, startPoint y: 115, endPoint x: 275, endPoint y: 119, distance: 11.6
click at [286, 107] on span "True" at bounding box center [286, 104] width 8 height 5
click at [281, 107] on input "True" at bounding box center [278, 105] width 5 height 4
radio input "true"
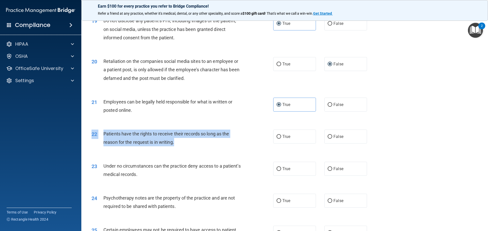
drag, startPoint x: 180, startPoint y: 153, endPoint x: 92, endPoint y: 137, distance: 88.9
click at [92, 137] on div "22 Patients have the rights to receive their records so long as the reason for …" at bounding box center [285, 139] width 394 height 32
click at [149, 145] on span "Patients have the rights to receive their records so long as the reason for the…" at bounding box center [166, 138] width 126 height 14
drag, startPoint x: 177, startPoint y: 152, endPoint x: 98, endPoint y: 140, distance: 79.2
click at [98, 140] on div "22 Patients have the rights to receive their records so long as the reason for …" at bounding box center [182, 139] width 197 height 19
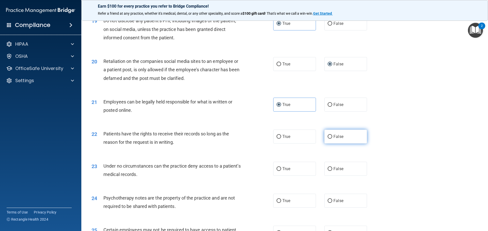
click at [337, 139] on span "False" at bounding box center [338, 136] width 10 height 5
click at [332, 139] on input "False" at bounding box center [330, 137] width 5 height 4
radio input "true"
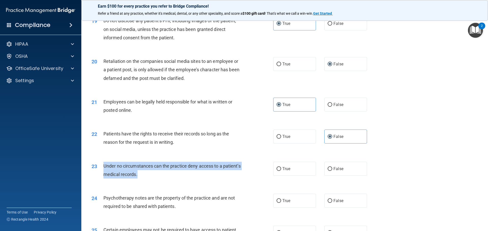
drag, startPoint x: 161, startPoint y: 183, endPoint x: 102, endPoint y: 172, distance: 59.5
click at [102, 172] on div "23 Under no circumstances can the practice deny access to a patient’s medical r…" at bounding box center [182, 171] width 197 height 19
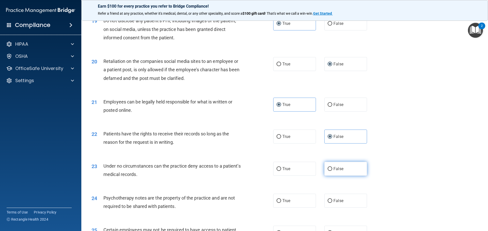
click at [334, 176] on label "False" at bounding box center [345, 169] width 43 height 14
click at [332, 171] on input "False" at bounding box center [330, 169] width 5 height 4
radio input "true"
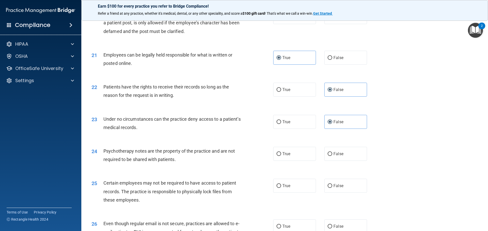
scroll to position [813, 0]
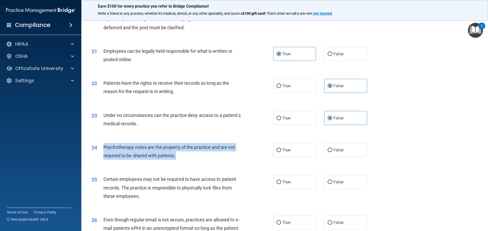
drag, startPoint x: 177, startPoint y: 165, endPoint x: 100, endPoint y: 157, distance: 77.5
click at [100, 157] on div "24 Psychotherapy notes are the property of the practice and are not required to…" at bounding box center [182, 152] width 197 height 19
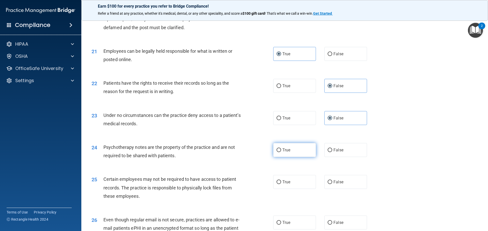
click at [282, 153] on span "True" at bounding box center [286, 150] width 8 height 5
click at [281, 152] on input "True" at bounding box center [278, 151] width 5 height 4
radio input "true"
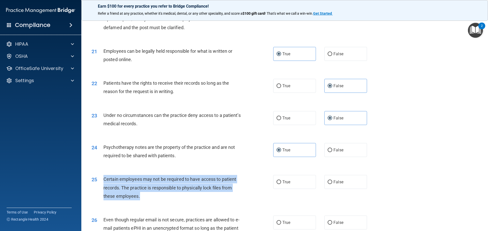
drag, startPoint x: 141, startPoint y: 206, endPoint x: 101, endPoint y: 187, distance: 44.6
click at [101, 187] on div "25 Certain employees may not be required to have access to patient records. The…" at bounding box center [182, 189] width 197 height 28
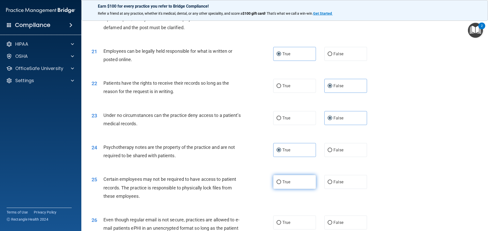
drag, startPoint x: 282, startPoint y: 191, endPoint x: 277, endPoint y: 191, distance: 5.1
click at [282, 185] on span "True" at bounding box center [286, 182] width 8 height 5
click at [281, 184] on input "True" at bounding box center [278, 183] width 5 height 4
radio input "true"
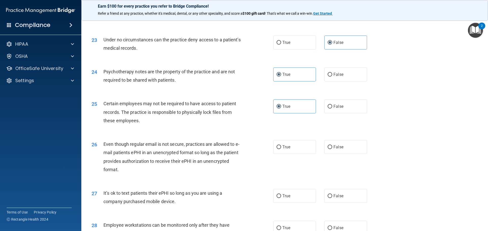
scroll to position [889, 0]
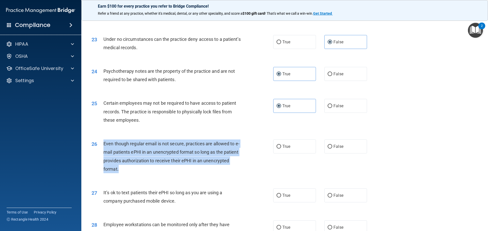
drag, startPoint x: 121, startPoint y: 178, endPoint x: 102, endPoint y: 152, distance: 32.0
click at [102, 152] on div "26 Even though regular email is not secure, practices are allowed to e-mail pat…" at bounding box center [182, 158] width 197 height 36
click at [278, 149] on input "True" at bounding box center [278, 147] width 5 height 4
radio input "true"
drag, startPoint x: 104, startPoint y: 198, endPoint x: 191, endPoint y: 215, distance: 88.5
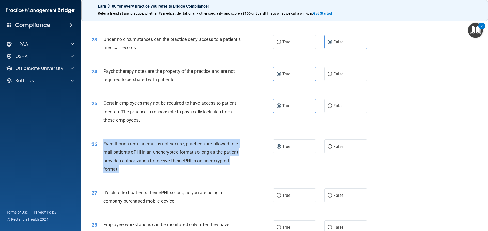
click at [191, 208] on div "27 It’s ok to text patients their ePHI so long as you are using a company purch…" at bounding box center [182, 198] width 197 height 19
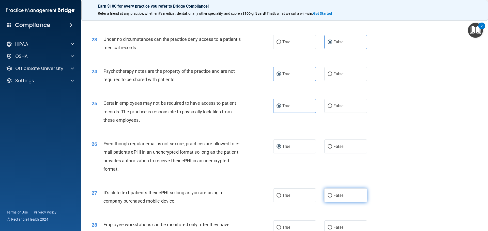
click at [355, 203] on label "False" at bounding box center [345, 196] width 43 height 14
click at [332, 198] on input "False" at bounding box center [330, 196] width 5 height 4
radio input "true"
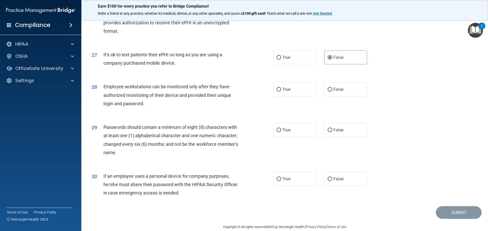
scroll to position [1019, 0]
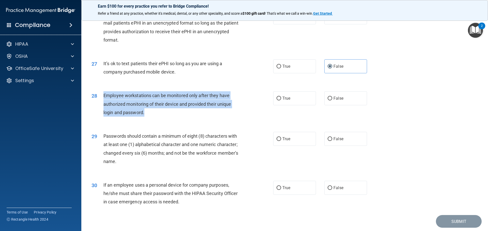
drag, startPoint x: 145, startPoint y: 121, endPoint x: 102, endPoint y: 100, distance: 48.3
click at [102, 100] on div "28 Employee workstations can be monitored only after they have authorized monit…" at bounding box center [182, 105] width 197 height 28
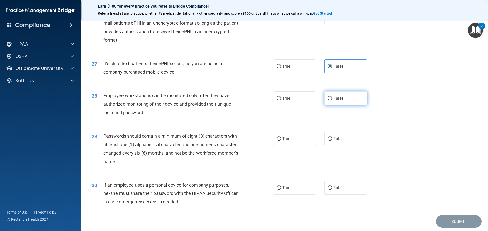
click at [333, 101] on span "False" at bounding box center [338, 98] width 10 height 5
click at [332, 101] on input "False" at bounding box center [330, 99] width 5 height 4
radio input "true"
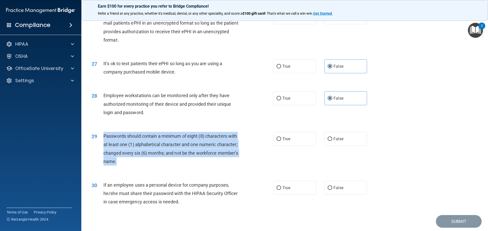
drag, startPoint x: 119, startPoint y: 170, endPoint x: 98, endPoint y: 143, distance: 34.4
click at [98, 143] on div "29 Passwords should contain a minimum of eight (8) characters with at least one…" at bounding box center [182, 150] width 197 height 36
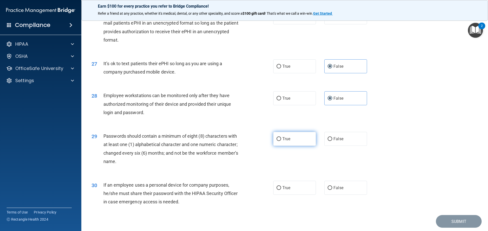
click at [303, 146] on label "True" at bounding box center [294, 139] width 43 height 14
click at [281, 141] on input "True" at bounding box center [278, 139] width 5 height 4
radio input "true"
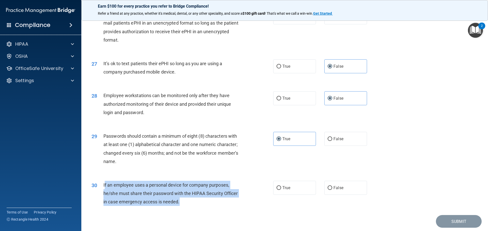
drag, startPoint x: 185, startPoint y: 211, endPoint x: 104, endPoint y: 193, distance: 82.7
click at [104, 193] on div "If an employee uses a personal device for company purposes, he/she must share t…" at bounding box center [174, 193] width 142 height 25
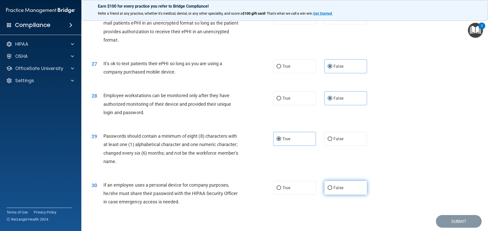
click at [341, 195] on label "False" at bounding box center [345, 188] width 43 height 14
click at [332, 190] on input "False" at bounding box center [330, 188] width 5 height 4
radio input "true"
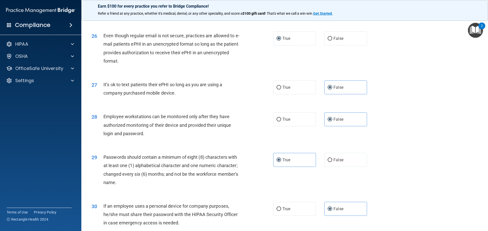
scroll to position [1044, 0]
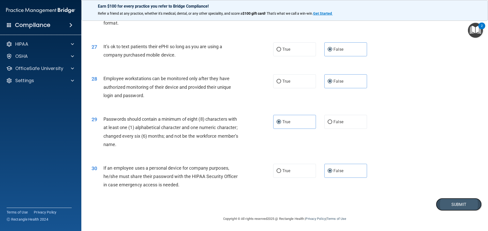
click at [450, 206] on button "Submit" at bounding box center [459, 204] width 46 height 13
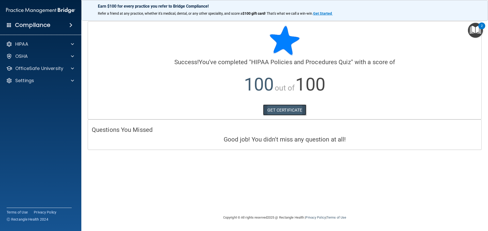
click at [283, 115] on link "GET CERTIFICATE" at bounding box center [284, 110] width 43 height 11
click at [60, 70] on p "OfficeSafe University" at bounding box center [39, 69] width 48 height 6
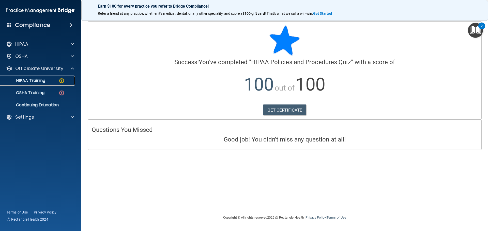
click at [49, 84] on link "HIPAA Training" at bounding box center [35, 81] width 80 height 10
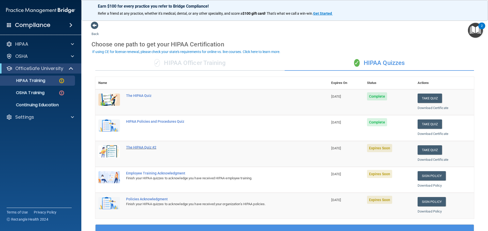
click at [145, 147] on div "The HIPAA Quiz #2" at bounding box center [214, 148] width 177 height 4
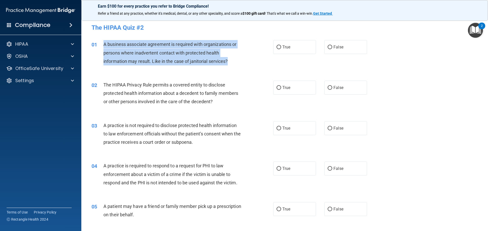
drag, startPoint x: 109, startPoint y: 44, endPoint x: 237, endPoint y: 62, distance: 129.1
click at [237, 62] on div "A business associate agreement is required with organizations or persons where …" at bounding box center [174, 52] width 142 height 25
click at [328, 49] on input "False" at bounding box center [330, 47] width 5 height 4
radio input "true"
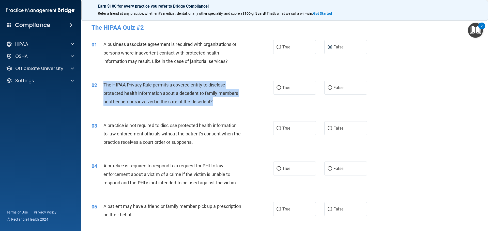
drag, startPoint x: 220, startPoint y: 101, endPoint x: 97, endPoint y: 86, distance: 123.9
click at [97, 86] on div "02 The HIPAA Privacy Rule permits a covered entity to disclose protected health…" at bounding box center [182, 95] width 197 height 28
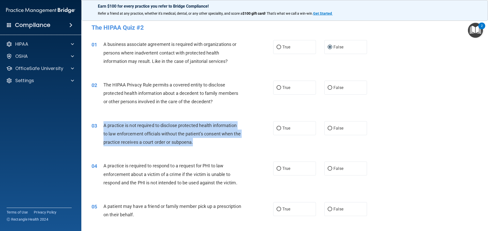
drag, startPoint x: 101, startPoint y: 125, endPoint x: 203, endPoint y: 144, distance: 103.4
click at [203, 144] on div "03 A practice is not required to disclose protected health information to law e…" at bounding box center [182, 135] width 197 height 28
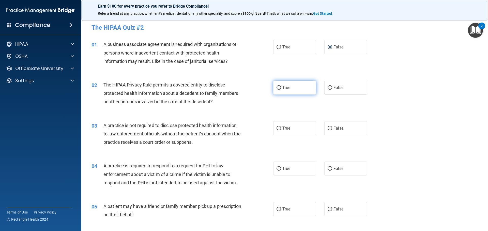
click at [295, 90] on label "True" at bounding box center [294, 88] width 43 height 14
click at [281, 90] on input "True" at bounding box center [278, 88] width 5 height 4
radio input "true"
click at [328, 127] on input "False" at bounding box center [330, 129] width 5 height 4
radio input "true"
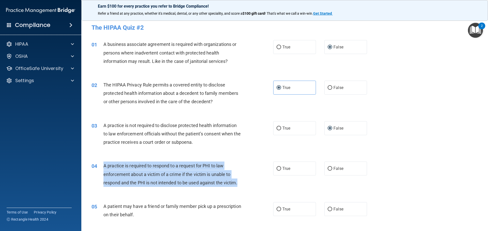
drag, startPoint x: 104, startPoint y: 165, endPoint x: 252, endPoint y: 185, distance: 149.5
click at [252, 185] on div "04 A practice is required to respond to a request for PHI to law enforcement ab…" at bounding box center [182, 176] width 197 height 28
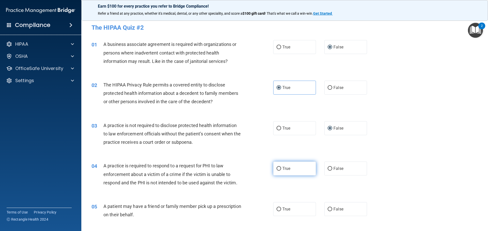
click at [282, 169] on span "True" at bounding box center [286, 168] width 8 height 5
click at [281, 169] on input "True" at bounding box center [278, 169] width 5 height 4
radio input "true"
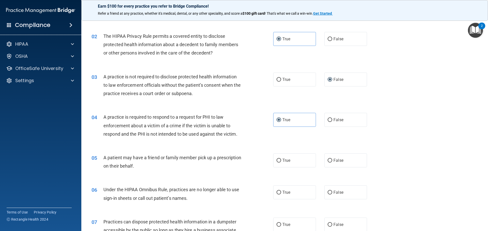
scroll to position [51, 0]
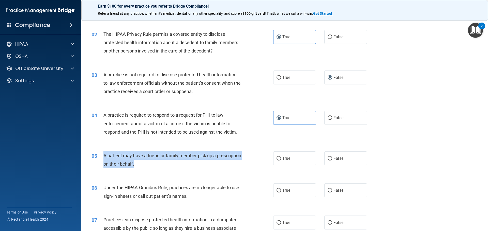
drag, startPoint x: 103, startPoint y: 155, endPoint x: 171, endPoint y: 164, distance: 68.2
click at [171, 164] on div "A patient may have a friend or family member pick up a prescription on their be…" at bounding box center [174, 160] width 142 height 17
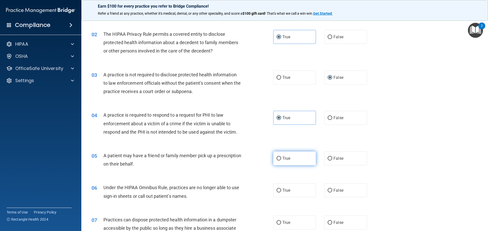
click at [292, 158] on label "True" at bounding box center [294, 159] width 43 height 14
click at [281, 158] on input "True" at bounding box center [278, 159] width 5 height 4
radio input "true"
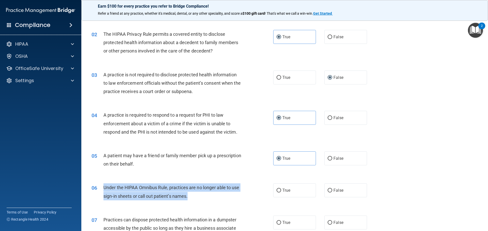
drag, startPoint x: 191, startPoint y: 194, endPoint x: 103, endPoint y: 188, distance: 88.9
click at [103, 188] on div "06 Under the HIPAA Omnibus Rule, practices are no longer able to use sign-in sh…" at bounding box center [182, 193] width 197 height 19
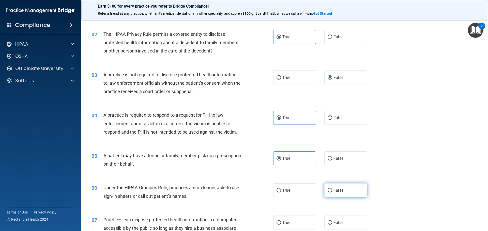
click at [327, 196] on label "False" at bounding box center [345, 191] width 43 height 14
click at [328, 193] on input "False" at bounding box center [330, 191] width 5 height 4
radio input "true"
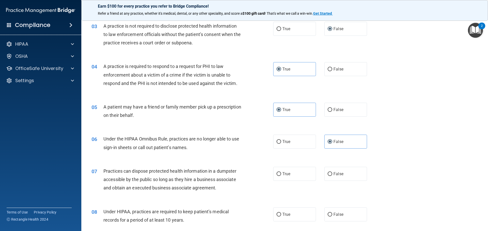
scroll to position [102, 0]
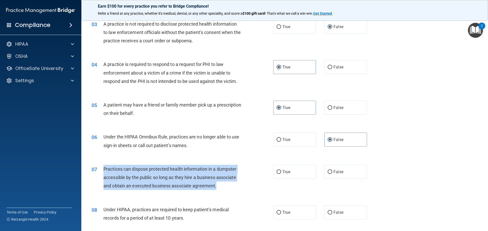
drag, startPoint x: 103, startPoint y: 169, endPoint x: 220, endPoint y: 186, distance: 117.4
click at [220, 186] on div "Practices can dispose protected health information in a dumpster accessible by …" at bounding box center [174, 177] width 142 height 25
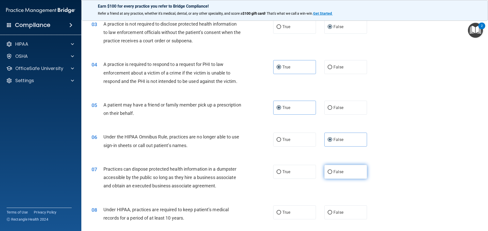
click at [339, 172] on span "False" at bounding box center [338, 172] width 10 height 5
click at [332, 172] on input "False" at bounding box center [330, 172] width 5 height 4
radio input "true"
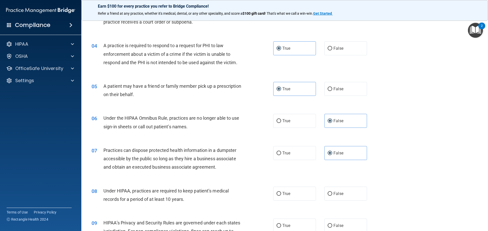
scroll to position [152, 0]
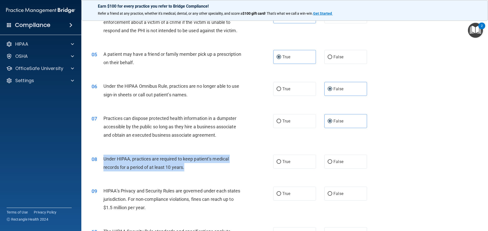
drag, startPoint x: 184, startPoint y: 168, endPoint x: 103, endPoint y: 159, distance: 81.5
click at [103, 159] on div "08 Under HIPAA, practices are required to keep patient’s medical records for a …" at bounding box center [182, 164] width 197 height 19
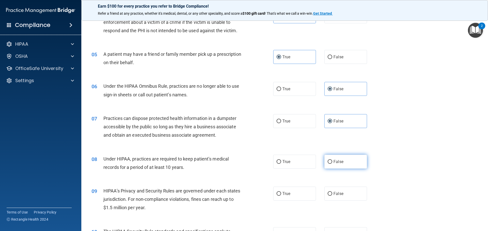
click at [325, 164] on label "False" at bounding box center [345, 162] width 43 height 14
click at [328, 164] on input "False" at bounding box center [330, 162] width 5 height 4
radio input "true"
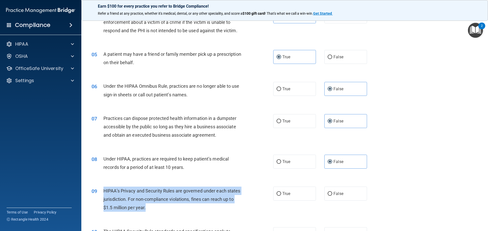
drag, startPoint x: 161, startPoint y: 209, endPoint x: 103, endPoint y: 188, distance: 61.9
click at [104, 188] on div "HIPAA’s Privacy and Security Rules are governed under each states jurisdiction.…" at bounding box center [174, 199] width 142 height 25
click at [333, 195] on span "False" at bounding box center [338, 194] width 10 height 5
click at [332, 195] on input "False" at bounding box center [330, 194] width 5 height 4
radio input "true"
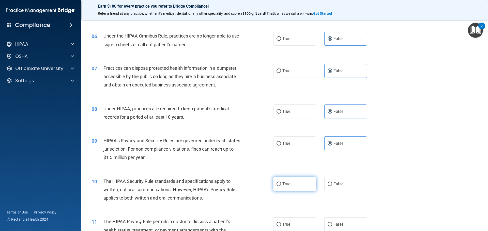
scroll to position [203, 0]
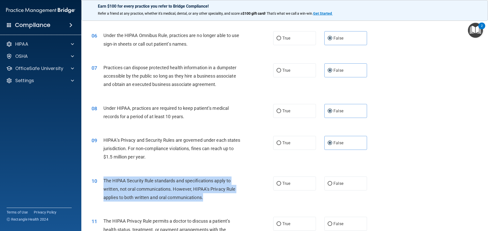
drag, startPoint x: 207, startPoint y: 198, endPoint x: 101, endPoint y: 179, distance: 108.2
click at [101, 179] on div "10 The HIPAA Security Rule standards and specifications apply to written, not o…" at bounding box center [182, 191] width 197 height 28
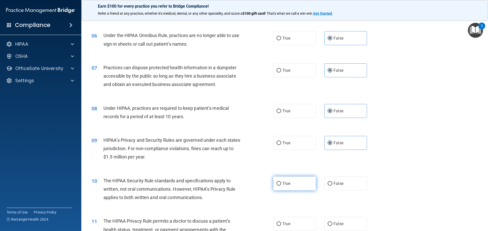
drag, startPoint x: 285, startPoint y: 183, endPoint x: 279, endPoint y: 184, distance: 5.4
click at [283, 183] on span "True" at bounding box center [286, 183] width 8 height 5
click at [276, 184] on input "True" at bounding box center [278, 184] width 5 height 4
radio input "true"
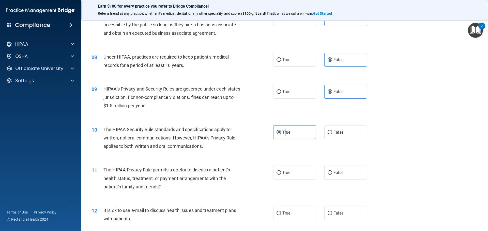
scroll to position [330, 0]
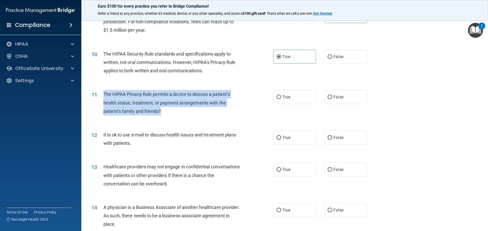
drag, startPoint x: 164, startPoint y: 115, endPoint x: 102, endPoint y: 91, distance: 66.4
click at [102, 91] on div "11 The HIPAA Privacy Rule permits a doctor to discuss a patient’s health status…" at bounding box center [182, 104] width 197 height 28
click at [278, 96] on input "True" at bounding box center [278, 98] width 5 height 4
radio input "true"
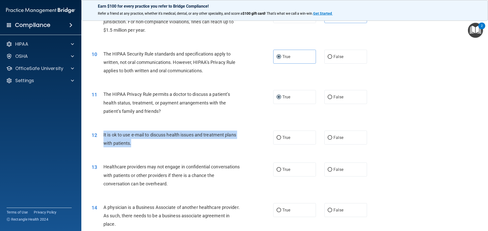
drag, startPoint x: 137, startPoint y: 145, endPoint x: 101, endPoint y: 134, distance: 37.6
click at [101, 134] on div "12 It is ok to use e-mail to discuss health issues and treatment plans with pat…" at bounding box center [182, 140] width 197 height 19
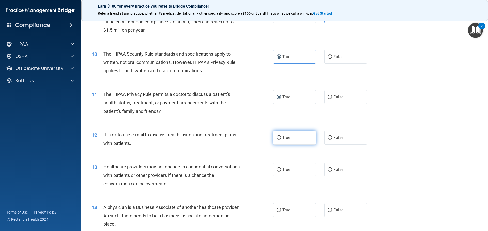
click at [295, 139] on label "True" at bounding box center [294, 138] width 43 height 14
click at [281, 139] on input "True" at bounding box center [278, 138] width 5 height 4
radio input "true"
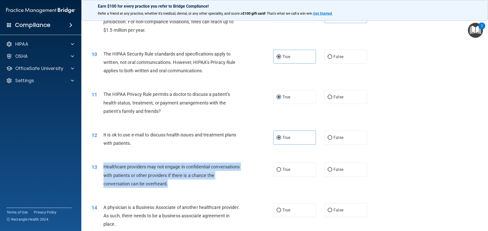
drag, startPoint x: 174, startPoint y: 185, endPoint x: 97, endPoint y: 165, distance: 79.3
click at [97, 165] on div "13 Healthcare providers may not engage in confidential conversations with patie…" at bounding box center [182, 177] width 197 height 28
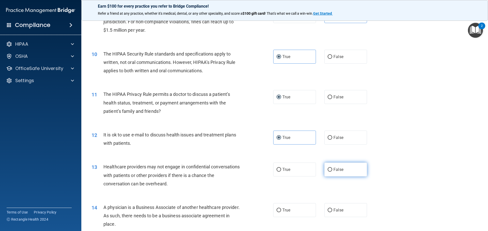
click at [327, 166] on label "False" at bounding box center [345, 170] width 43 height 14
click at [328, 168] on input "False" at bounding box center [330, 170] width 5 height 4
radio input "true"
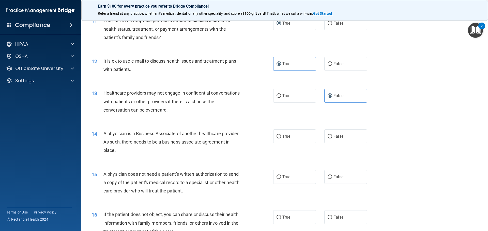
scroll to position [407, 0]
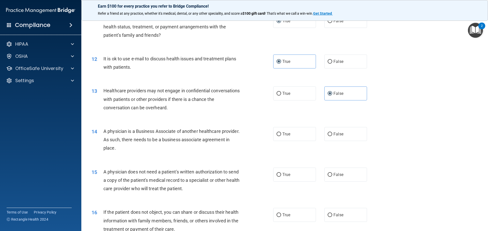
drag, startPoint x: 149, startPoint y: 149, endPoint x: 101, endPoint y: 129, distance: 51.8
click at [101, 129] on div "14 A physician is a Business Associate of another healthcare provider. As such,…" at bounding box center [182, 141] width 197 height 28
click at [289, 132] on label "True" at bounding box center [294, 134] width 43 height 14
click at [281, 133] on input "True" at bounding box center [278, 135] width 5 height 4
radio input "true"
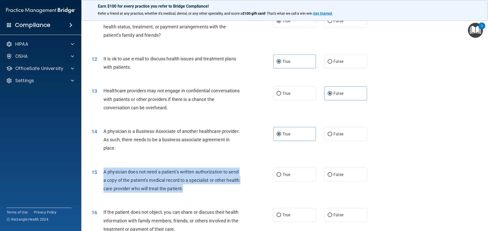
drag, startPoint x: 201, startPoint y: 187, endPoint x: 99, endPoint y: 174, distance: 103.0
click at [99, 174] on div "15 A physician does not need a patient's written authorization to send a copy o…" at bounding box center [182, 182] width 197 height 28
click at [276, 174] on input "True" at bounding box center [278, 175] width 5 height 4
radio input "true"
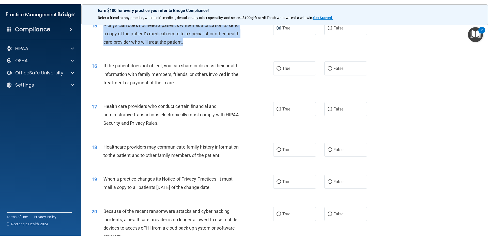
scroll to position [559, 0]
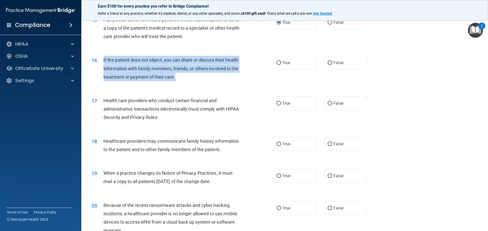
drag, startPoint x: 103, startPoint y: 59, endPoint x: 213, endPoint y: 82, distance: 111.8
click at [213, 82] on div "16 If the patient does not object, you can share or discuss their health inform…" at bounding box center [182, 70] width 197 height 28
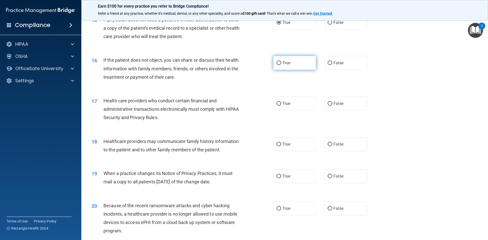
click at [298, 61] on label "True" at bounding box center [294, 63] width 43 height 14
click at [281, 61] on input "True" at bounding box center [278, 63] width 5 height 4
radio input "true"
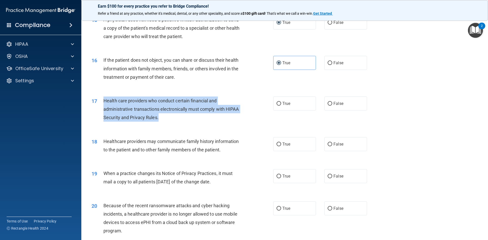
drag, startPoint x: 160, startPoint y: 118, endPoint x: 97, endPoint y: 104, distance: 63.9
click at [97, 104] on div "17 Health care providers who conduct certain financial and administrative trans…" at bounding box center [182, 111] width 197 height 28
